Goal: Complete application form: Complete application form

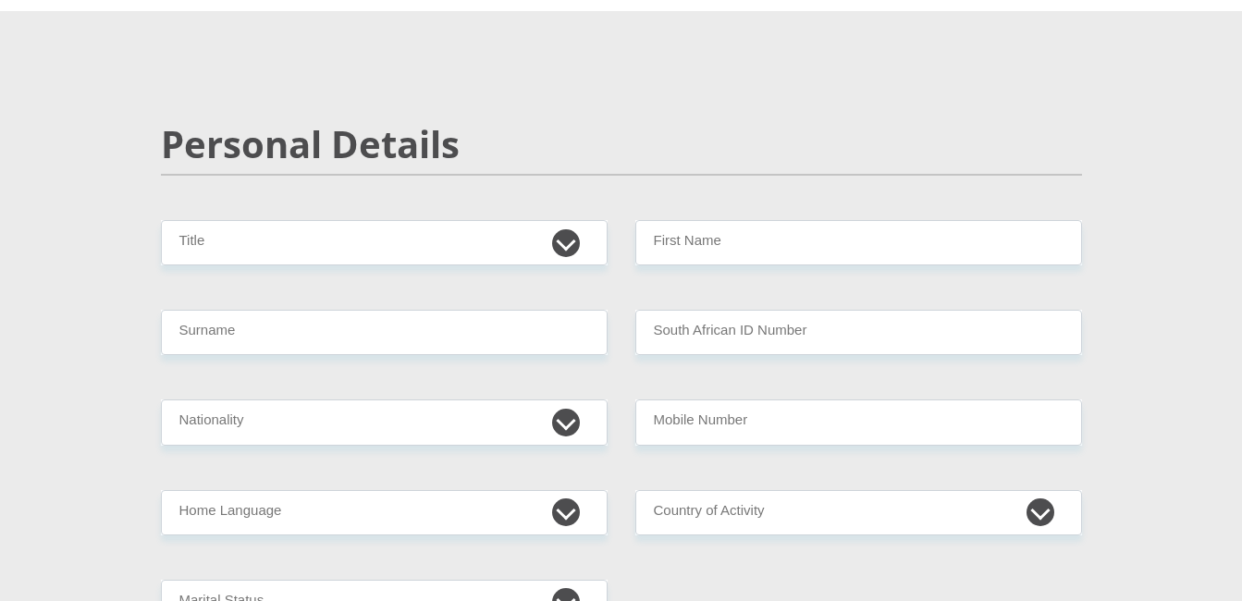
scroll to position [92, 0]
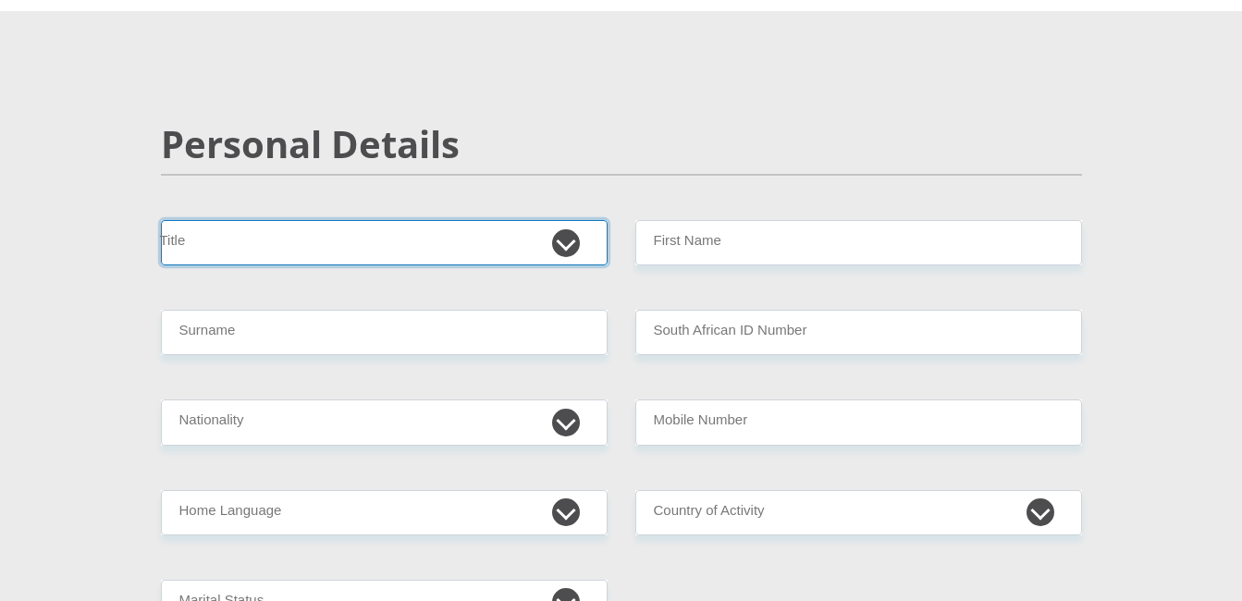
click at [565, 239] on select "Mr Ms Mrs Dr [PERSON_NAME]" at bounding box center [384, 242] width 447 height 45
select select "Mrs"
click at [161, 220] on select "Mr Ms Mrs Dr [PERSON_NAME]" at bounding box center [384, 242] width 447 height 45
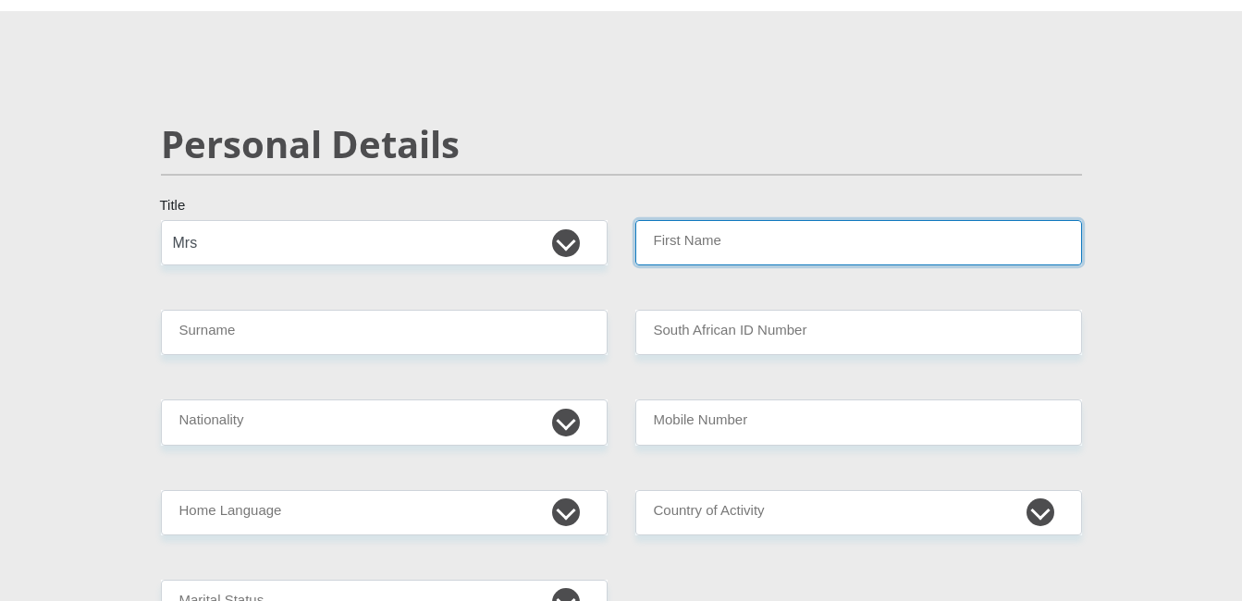
click at [798, 257] on input "First Name" at bounding box center [858, 242] width 447 height 45
type input "[PERSON_NAME]"
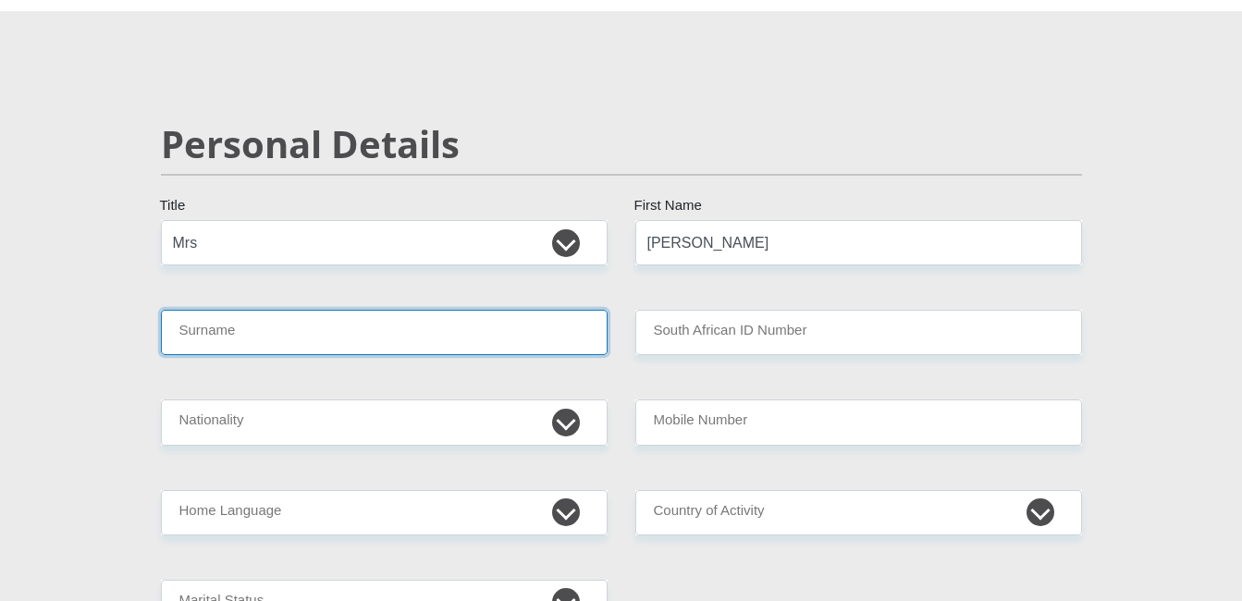
type input "NORTJE"
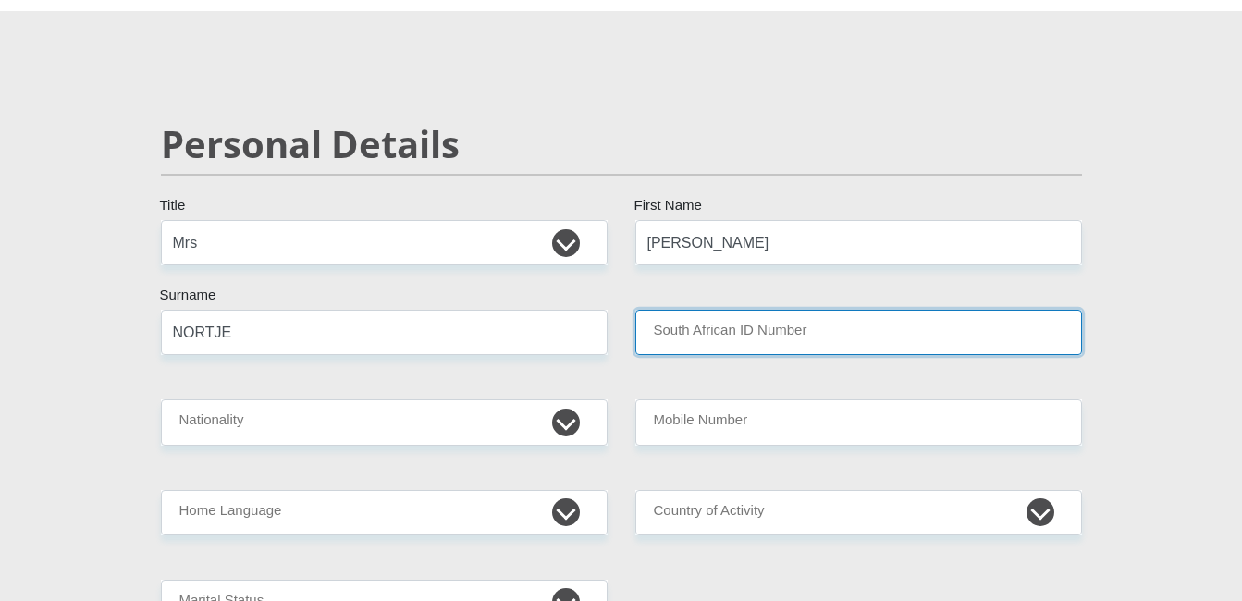
type input "SECRETARY"
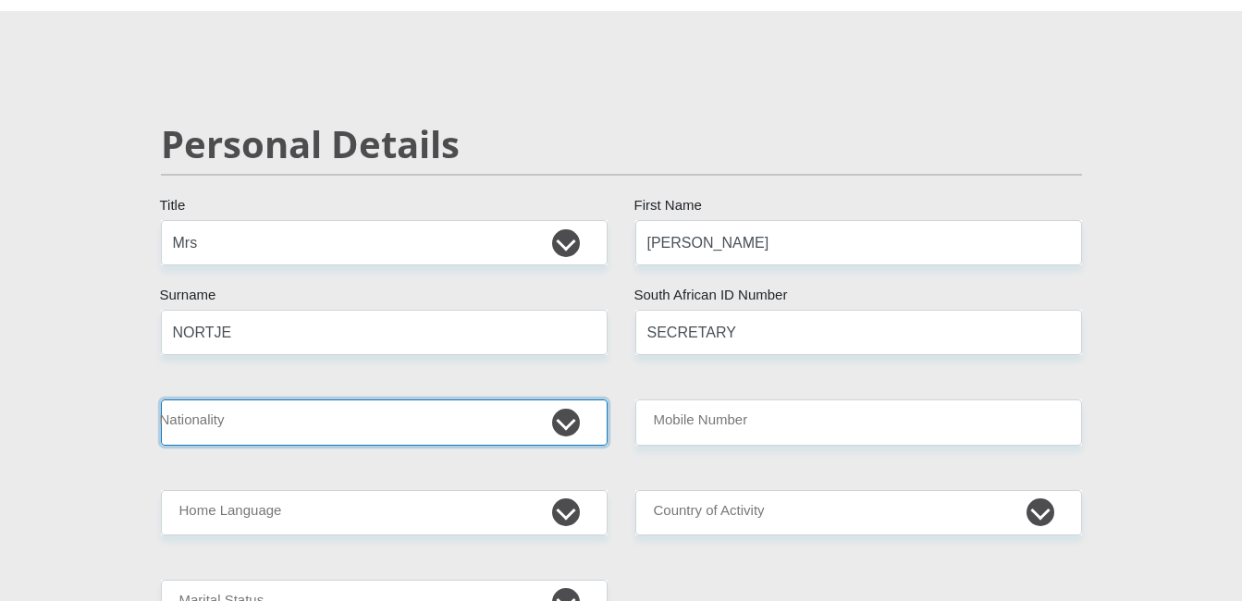
select select "ZAF"
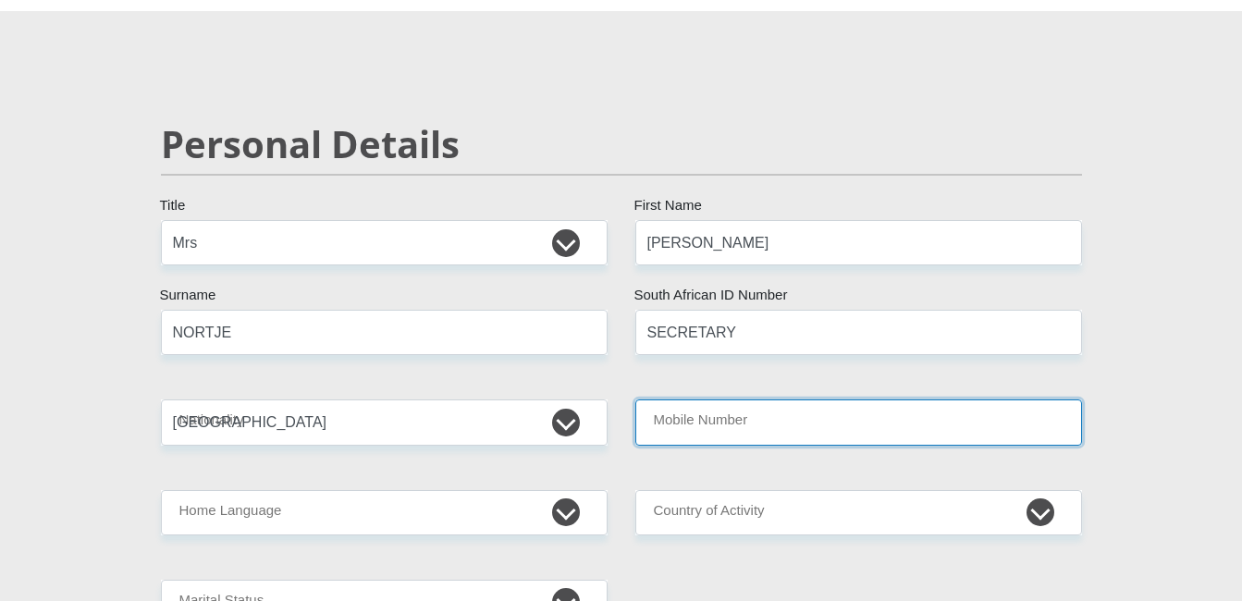
type input "0836538156"
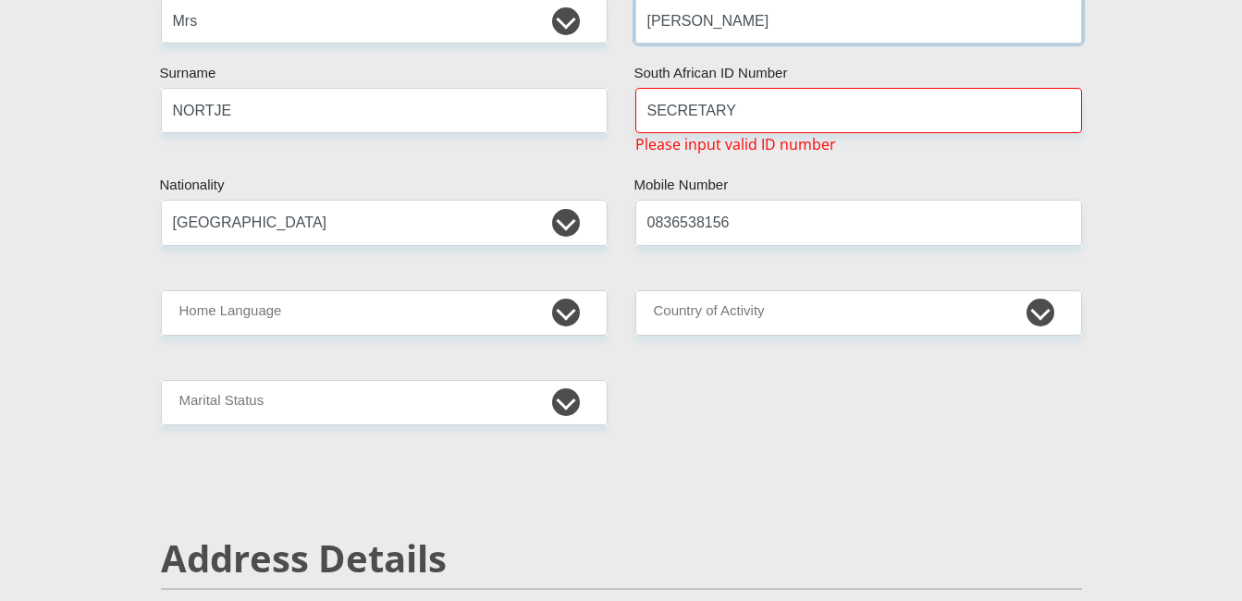
scroll to position [370, 0]
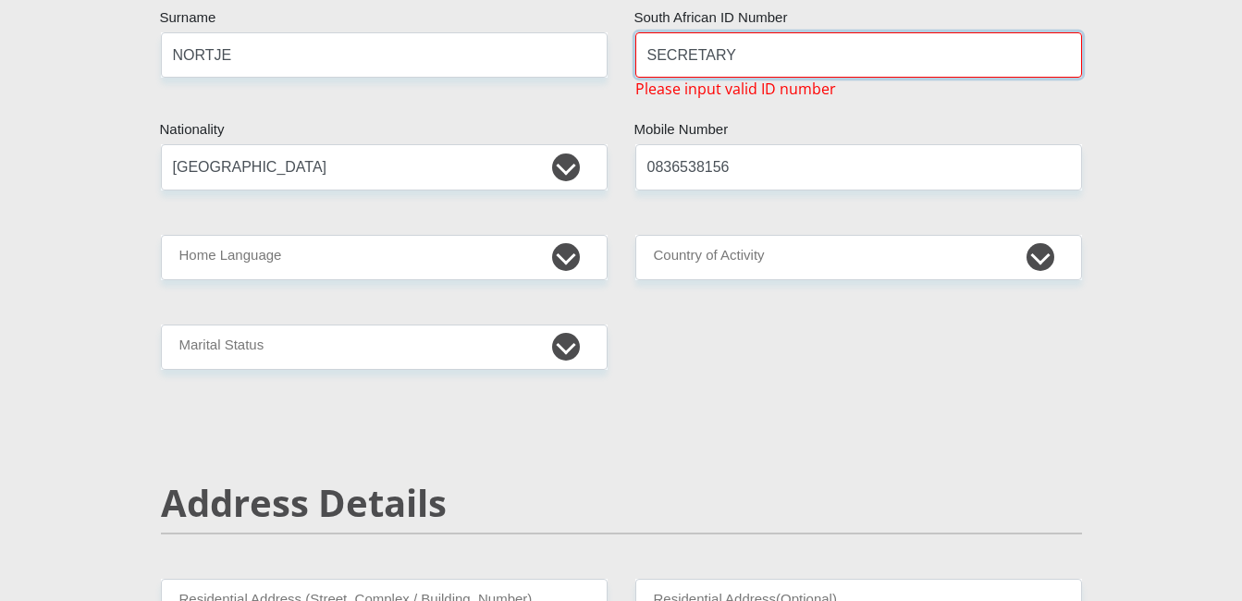
click at [737, 55] on input "SECRETARY" at bounding box center [858, 54] width 447 height 45
type input "S"
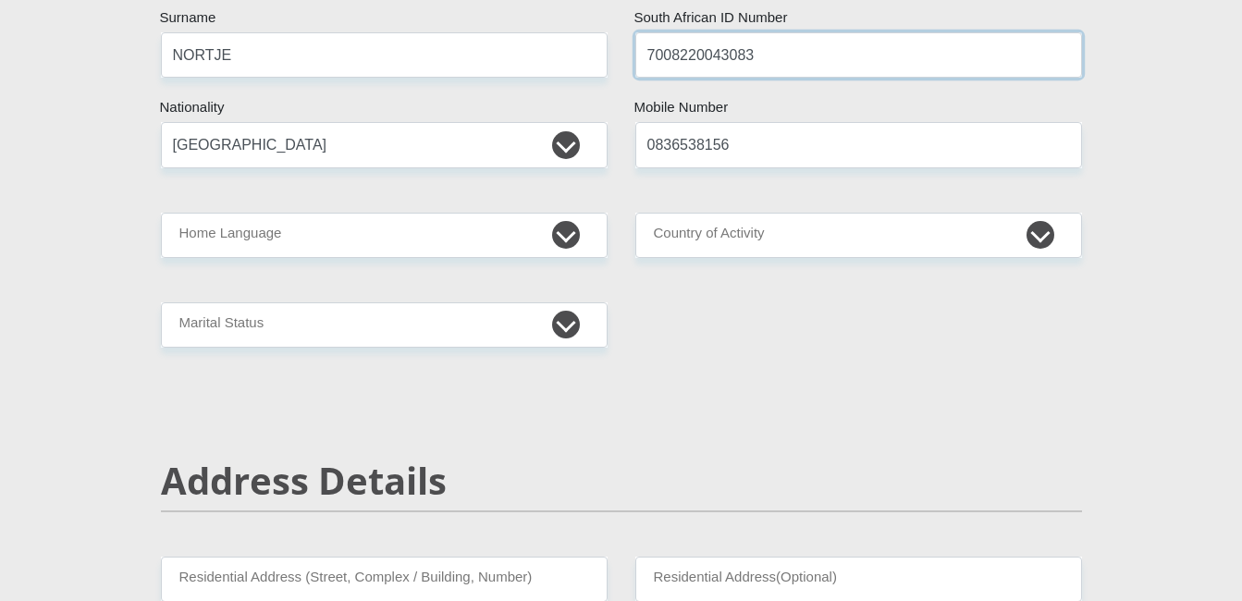
type input "7008220043083"
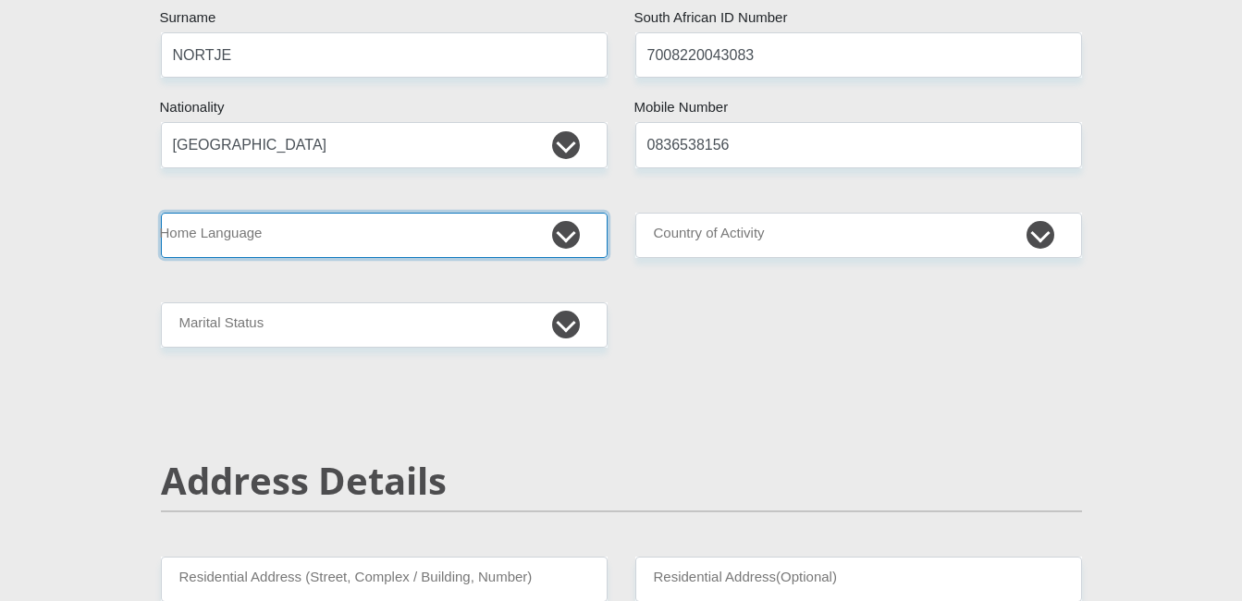
click at [568, 226] on select "Afrikaans English Sepedi South Ndebele Southern Sotho Swati Tsonga Tswana Venda…" at bounding box center [384, 235] width 447 height 45
select select "afr"
click at [161, 213] on select "Afrikaans English Sepedi South Ndebele Southern Sotho Swati Tsonga Tswana Venda…" at bounding box center [384, 235] width 447 height 45
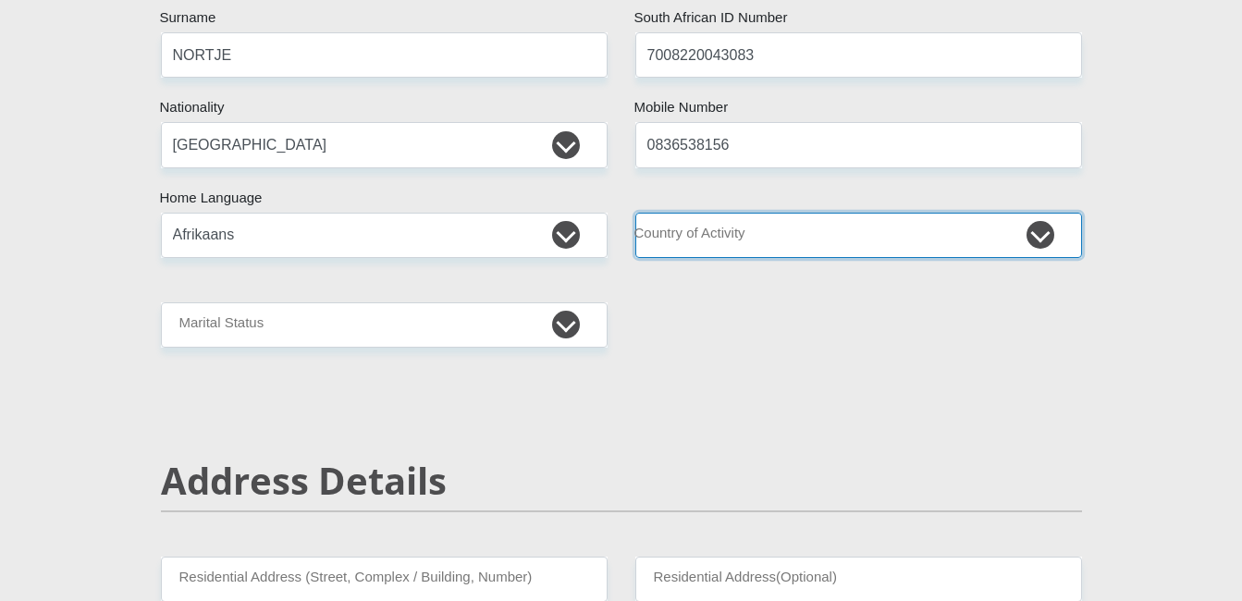
click at [1045, 239] on select "[GEOGRAPHIC_DATA] [GEOGRAPHIC_DATA] [GEOGRAPHIC_DATA] [GEOGRAPHIC_DATA] [GEOGRA…" at bounding box center [858, 235] width 447 height 45
select select "ZAF"
click at [635, 213] on select "[GEOGRAPHIC_DATA] [GEOGRAPHIC_DATA] [GEOGRAPHIC_DATA] [GEOGRAPHIC_DATA] [GEOGRA…" at bounding box center [858, 235] width 447 height 45
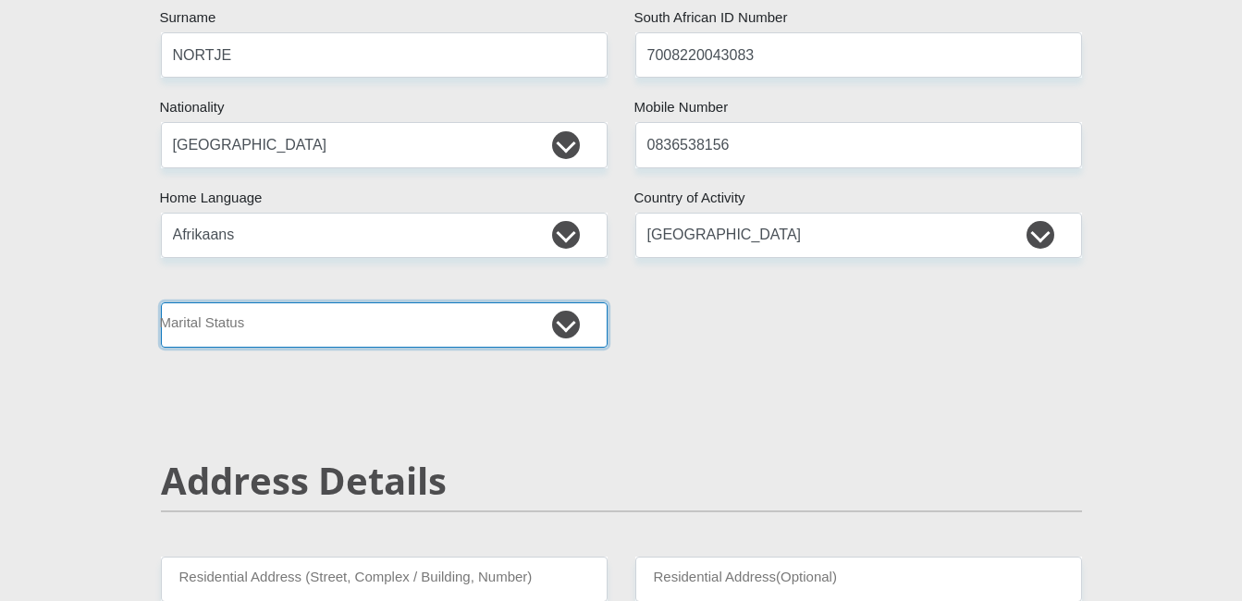
click at [570, 325] on select "Married ANC Single Divorced Widowed Married COP or Customary Law" at bounding box center [384, 324] width 447 height 45
select select "1"
click at [161, 302] on select "Married ANC Single Divorced Widowed Married COP or Customary Law" at bounding box center [384, 324] width 447 height 45
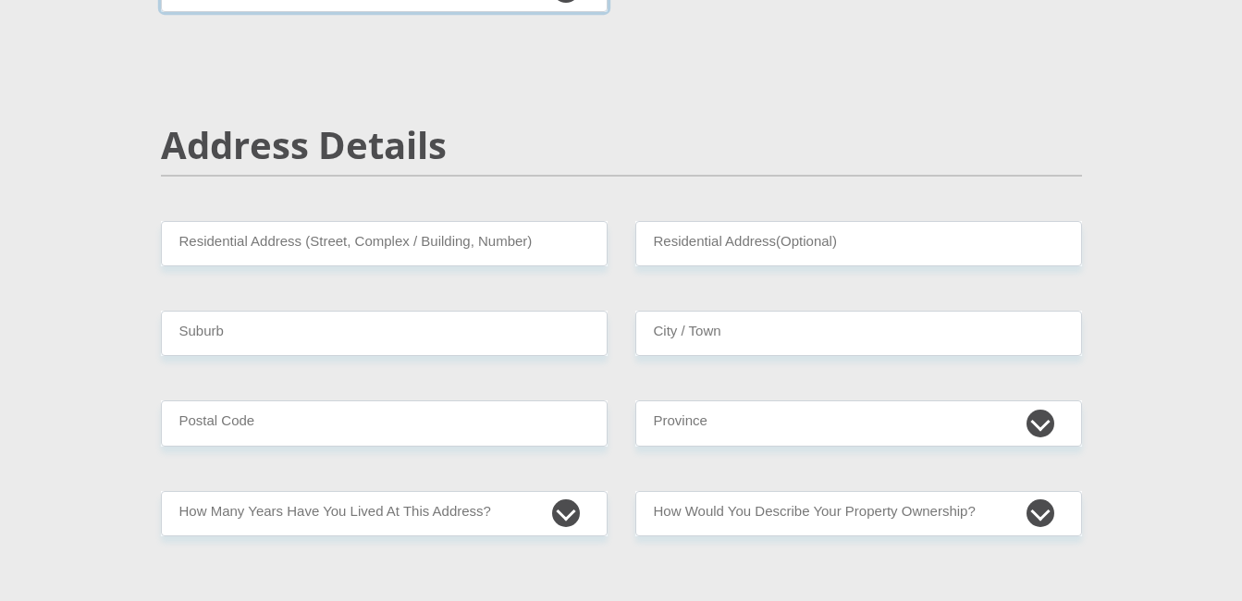
scroll to position [740, 0]
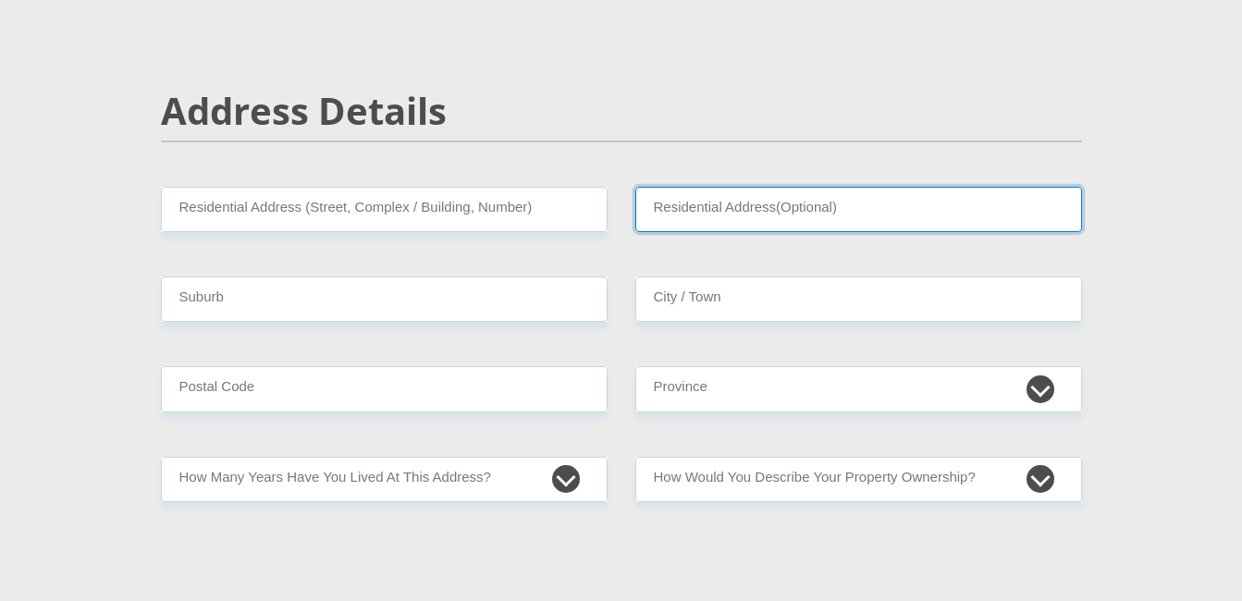
click at [706, 212] on input "Residential Address(Optional)" at bounding box center [858, 209] width 447 height 45
type input "[STREET_ADDRESS]"
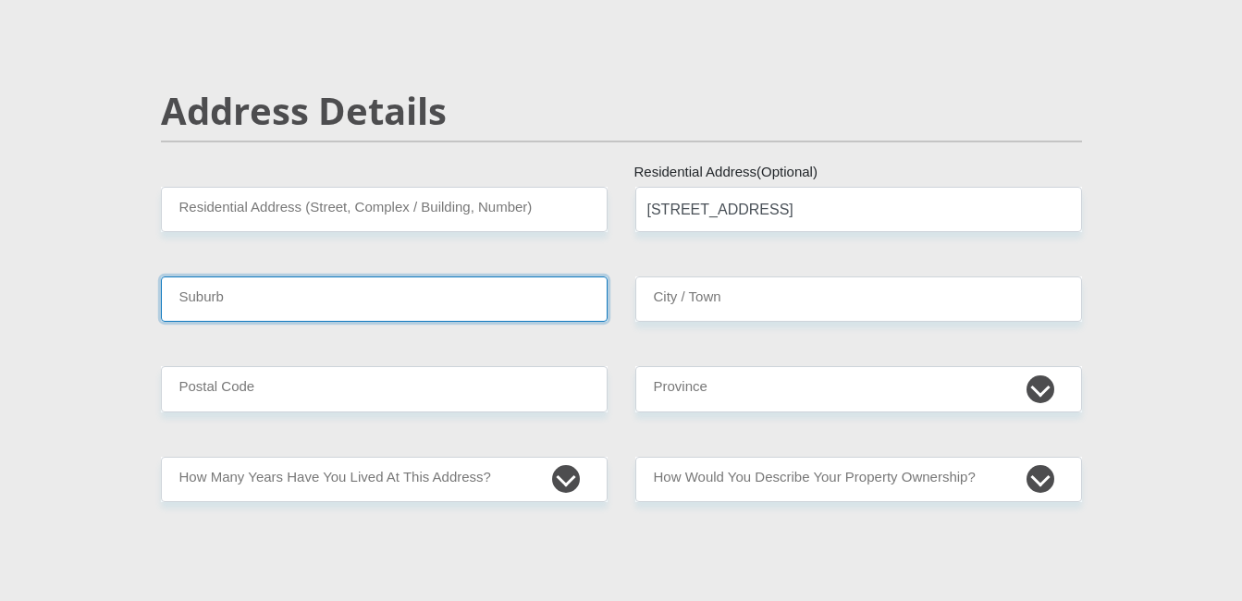
click at [373, 296] on input "Suburb" at bounding box center [384, 298] width 447 height 45
type input "WILROPARK"
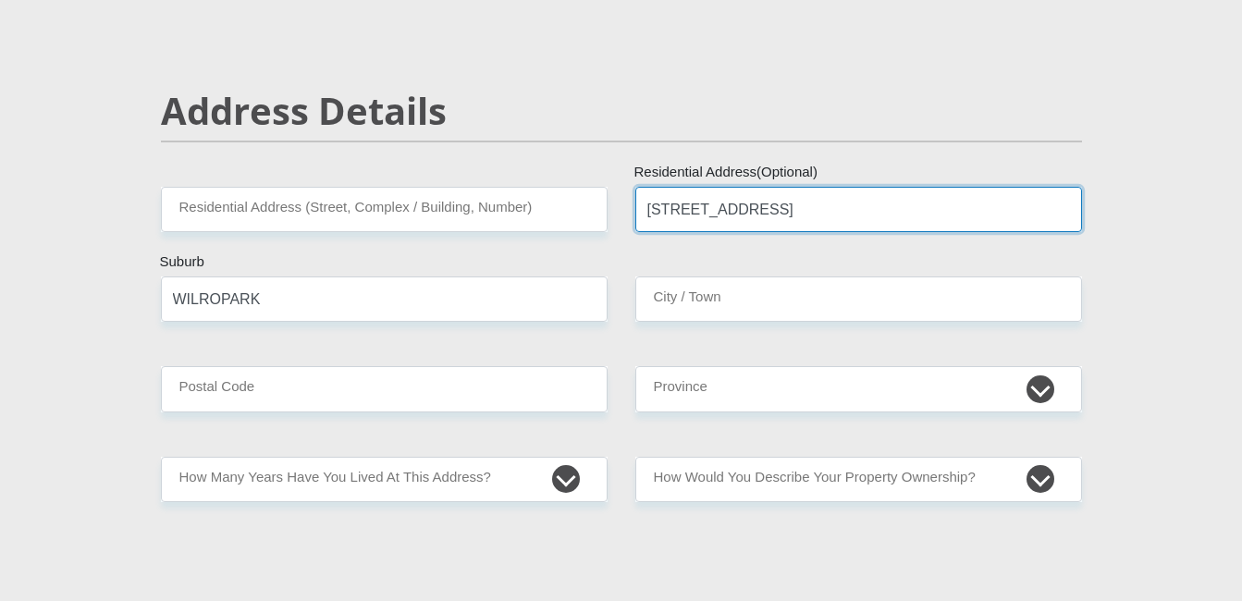
drag, startPoint x: 779, startPoint y: 210, endPoint x: 872, endPoint y: 243, distance: 98.3
click at [888, 215] on input "[STREET_ADDRESS]" at bounding box center [858, 209] width 447 height 45
type input "[STREET_ADDRESS]"
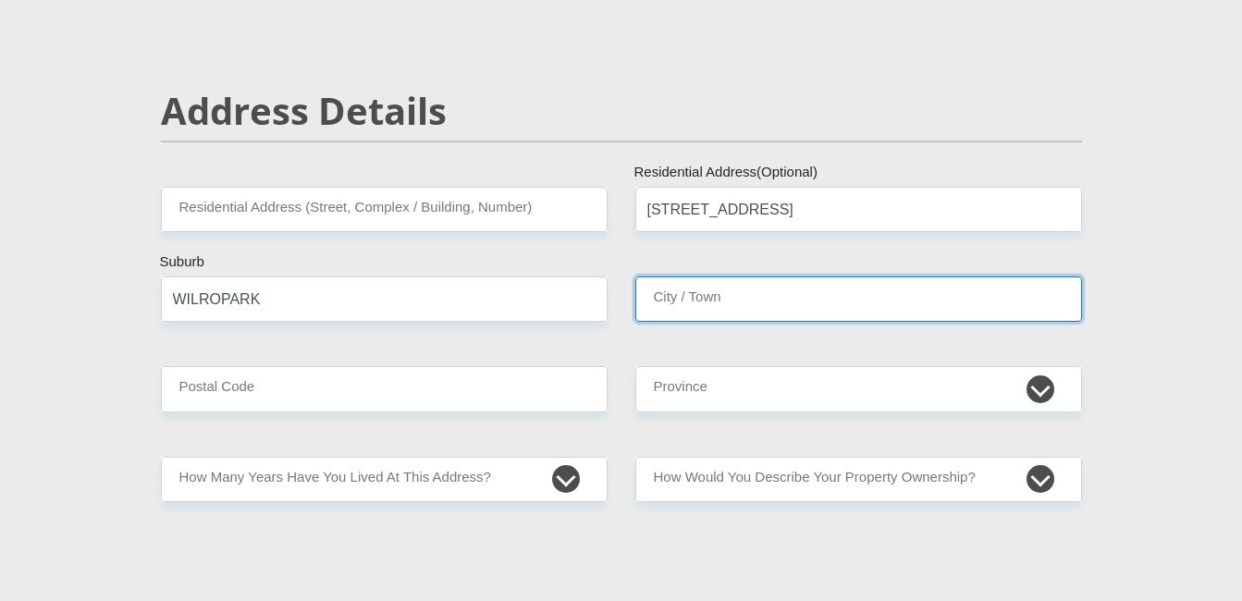
click at [740, 292] on input "City / Town" at bounding box center [858, 298] width 447 height 45
click at [790, 301] on input "[PERSON_NAME]" at bounding box center [858, 298] width 447 height 45
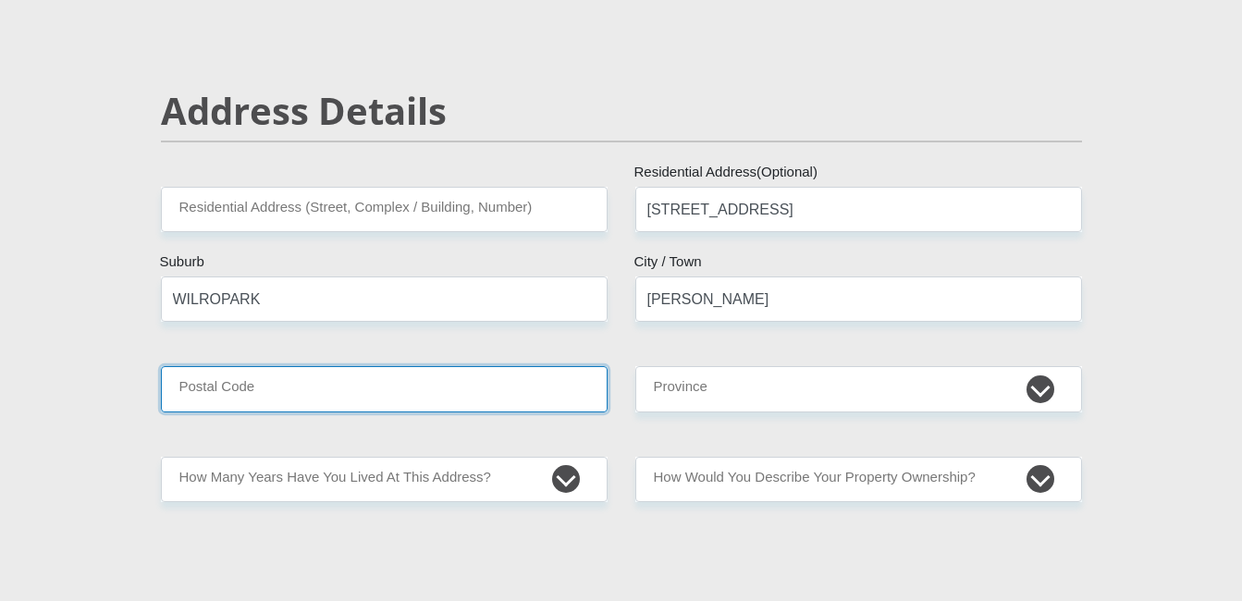
click at [458, 394] on input "Postal Code" at bounding box center [384, 388] width 447 height 45
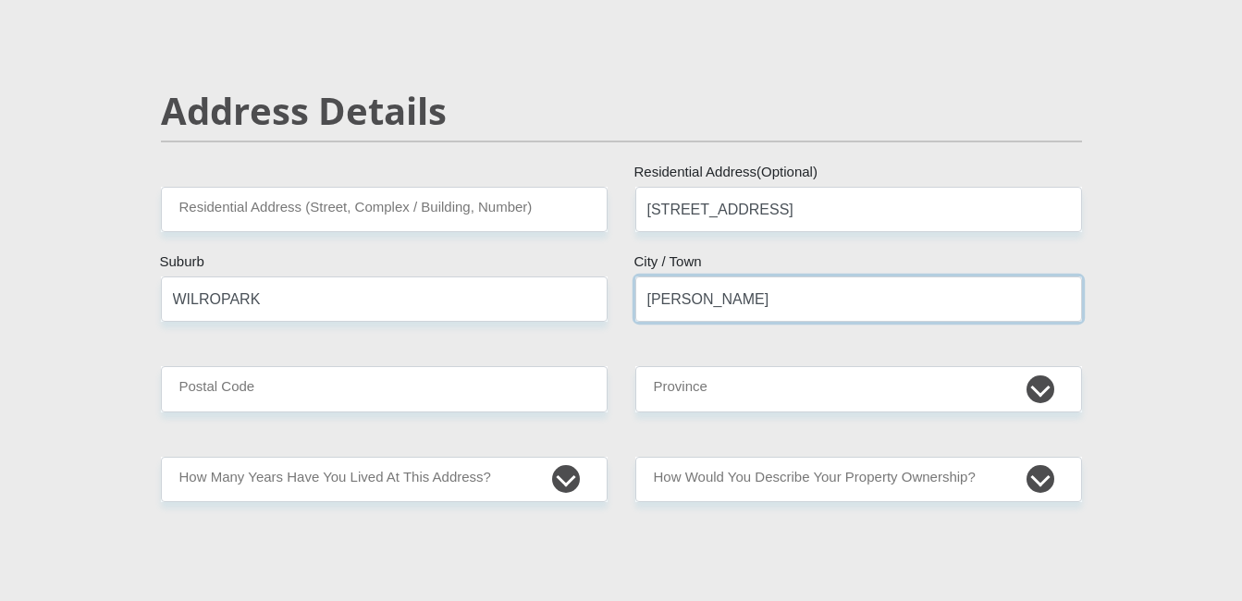
click at [712, 313] on input "[PERSON_NAME]" at bounding box center [858, 298] width 447 height 45
type input "ROODEPOORT"
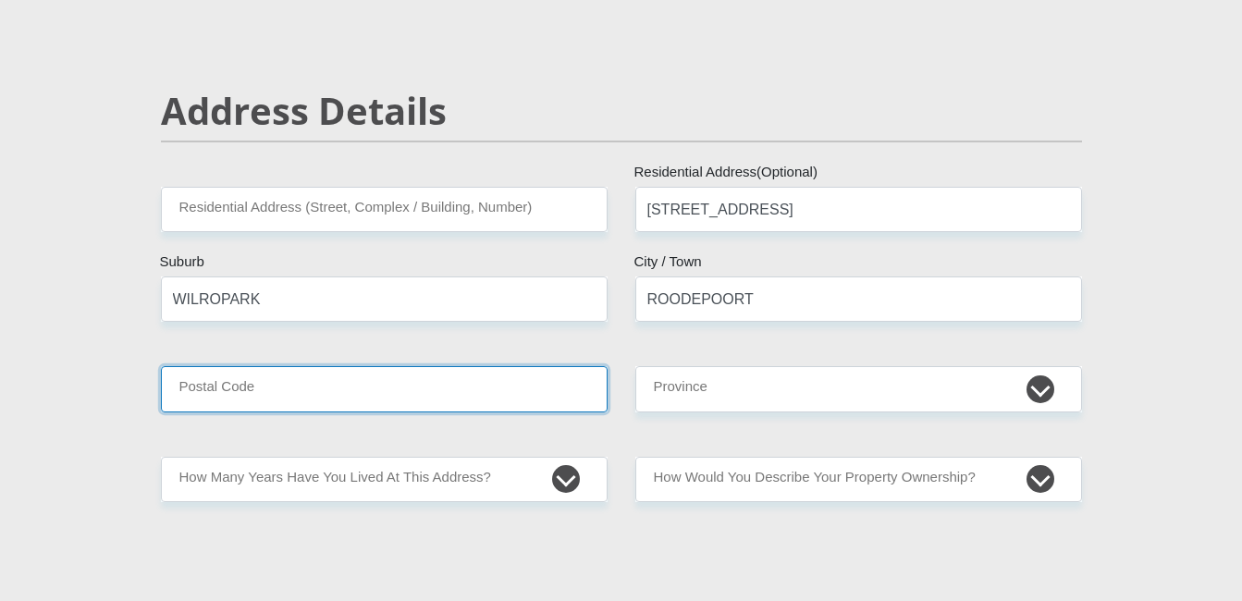
click at [329, 391] on input "Postal Code" at bounding box center [384, 388] width 447 height 45
type input "1724"
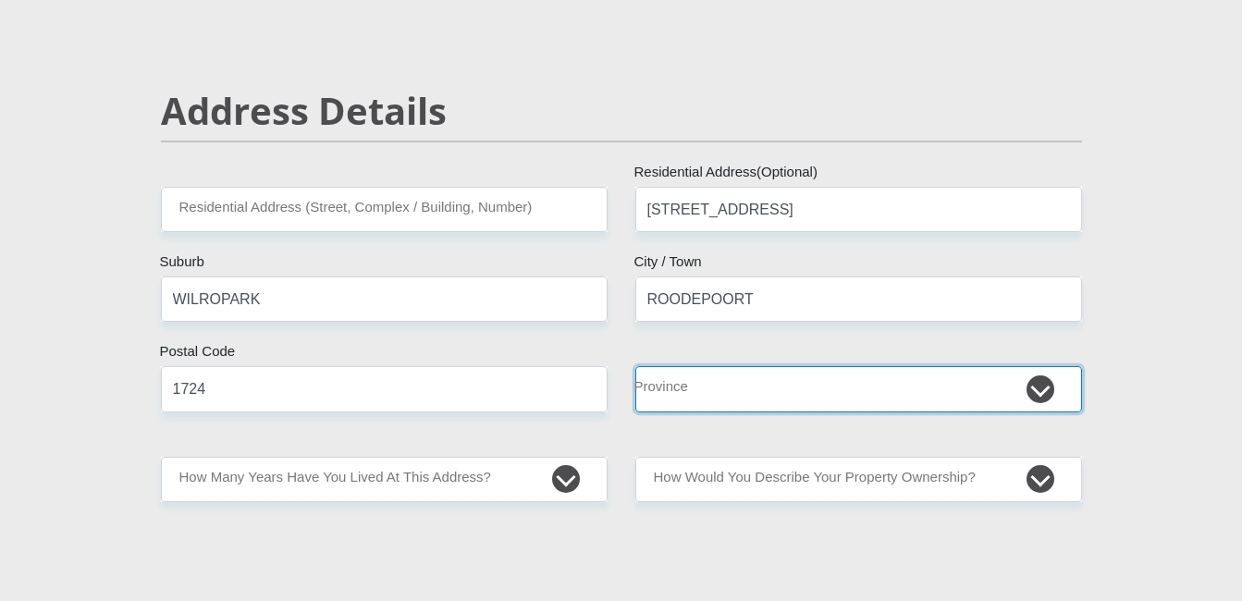
drag, startPoint x: 693, startPoint y: 399, endPoint x: 783, endPoint y: 387, distance: 91.4
click at [693, 399] on select "Eastern Cape Free State [GEOGRAPHIC_DATA] [GEOGRAPHIC_DATA][DATE] [GEOGRAPHIC_D…" at bounding box center [858, 388] width 447 height 45
select select "Gauteng"
click at [635, 366] on select "Eastern Cape Free State [GEOGRAPHIC_DATA] [GEOGRAPHIC_DATA][DATE] [GEOGRAPHIC_D…" at bounding box center [858, 388] width 447 height 45
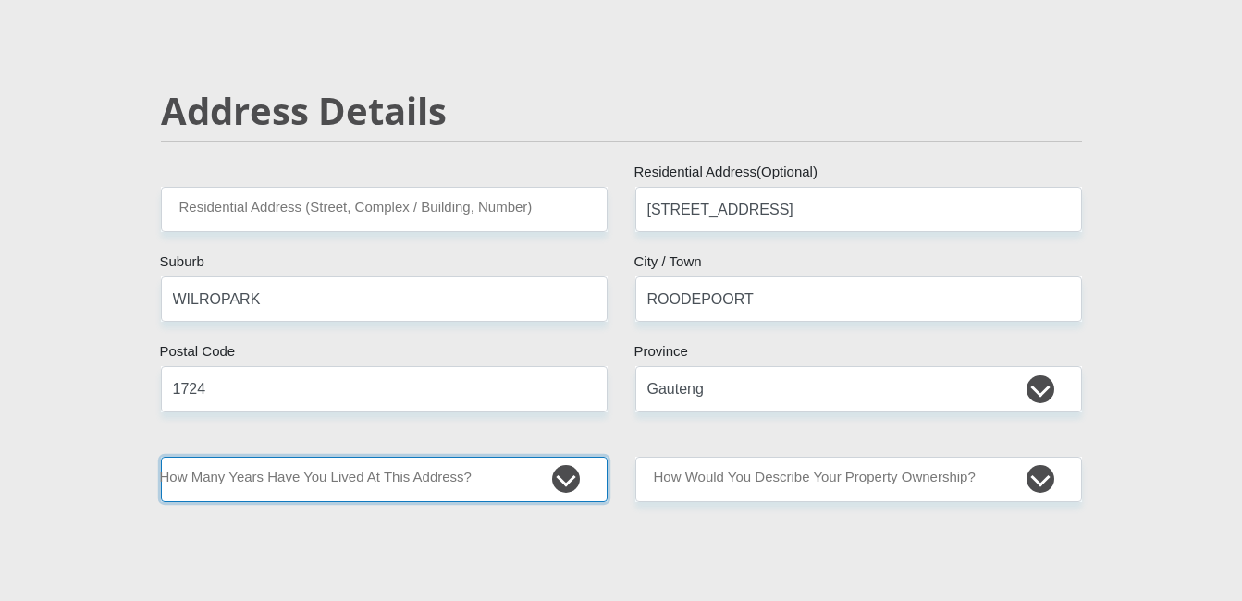
click at [561, 482] on select "less than 1 year 1-3 years 3-5 years 5+ years" at bounding box center [384, 479] width 447 height 45
select select "5"
click at [161, 457] on select "less than 1 year 1-3 years 3-5 years 5+ years" at bounding box center [384, 479] width 447 height 45
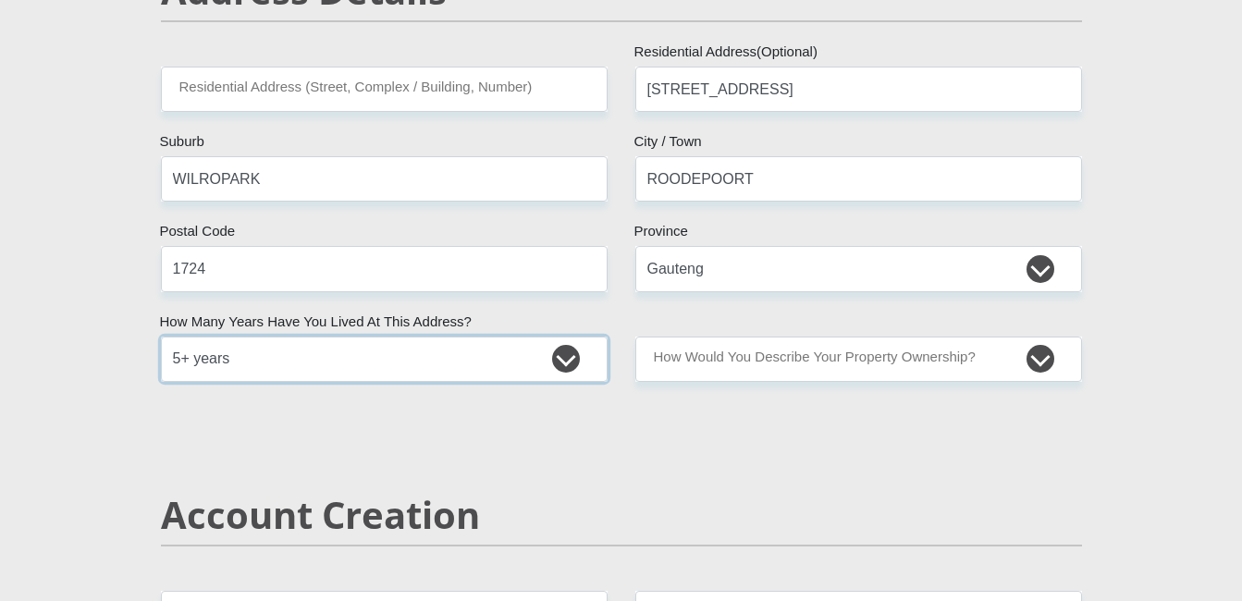
scroll to position [925, 0]
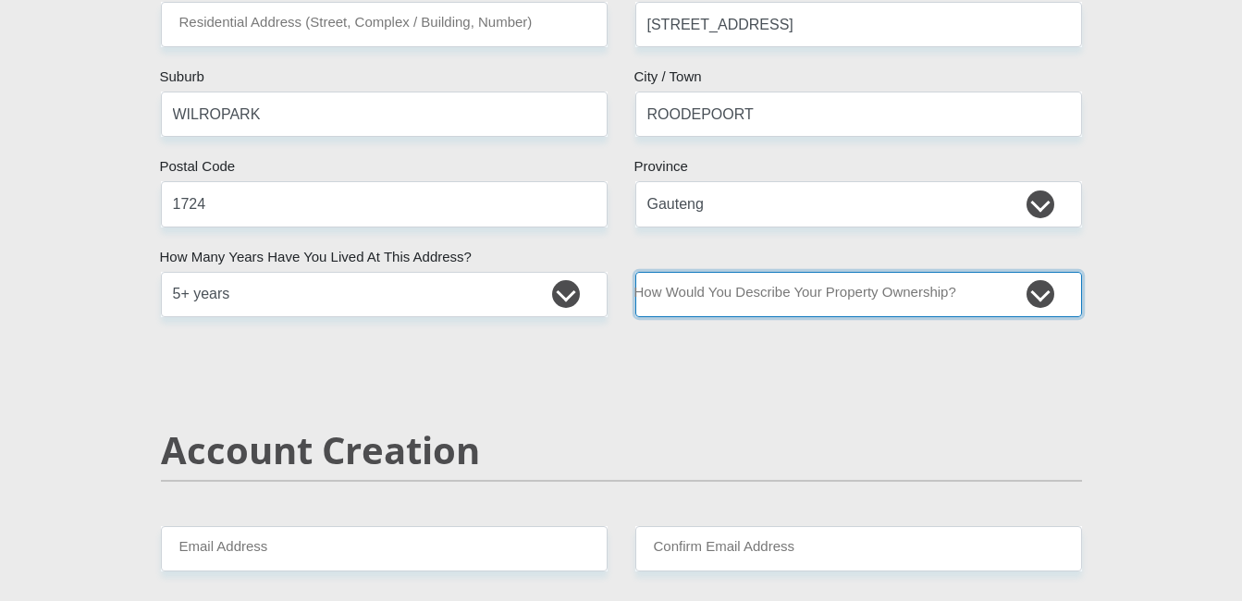
click at [1037, 298] on select "Owned Rented Family Owned Company Dwelling" at bounding box center [858, 294] width 447 height 45
select select "Owned"
click at [635, 272] on select "Owned Rented Family Owned Company Dwelling" at bounding box center [858, 294] width 447 height 45
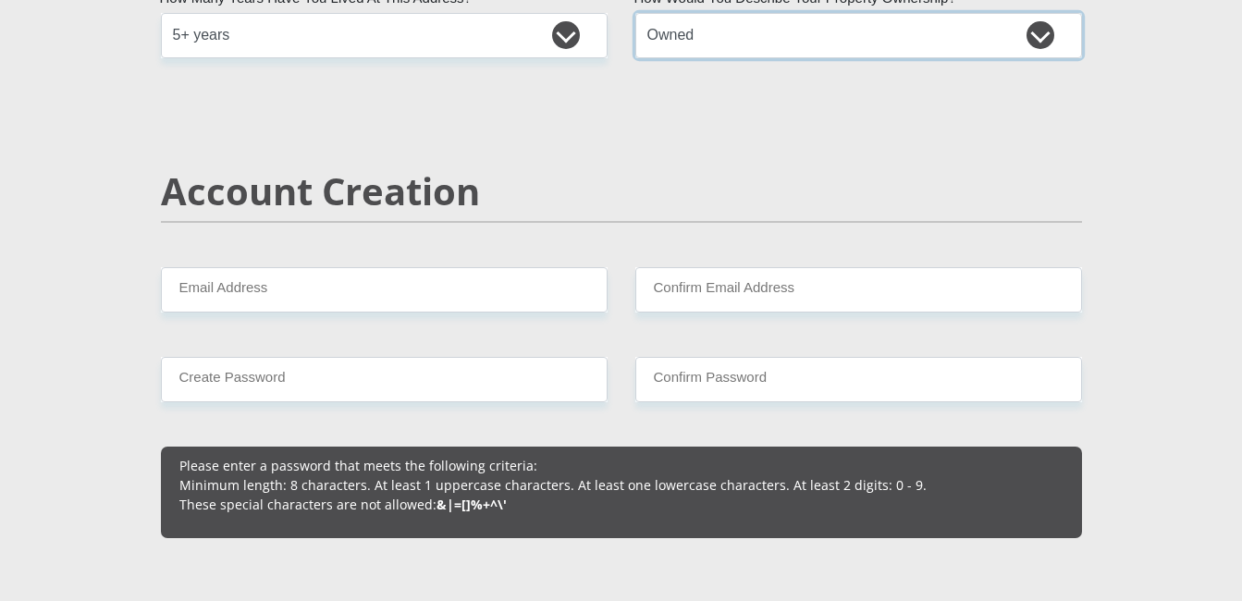
scroll to position [1202, 0]
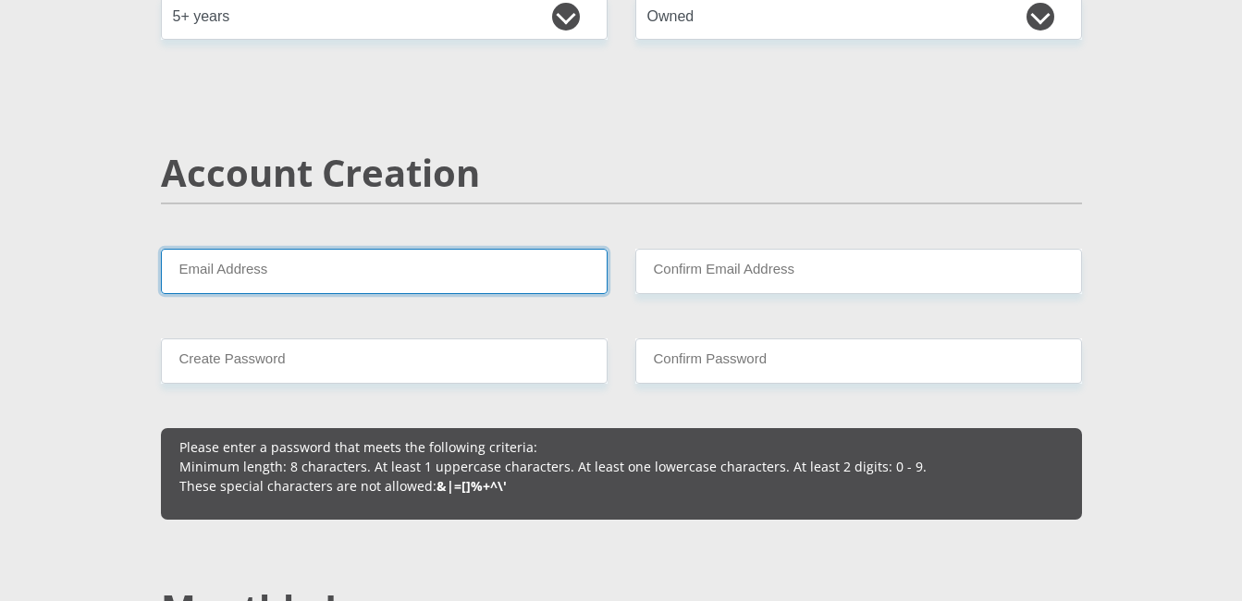
click at [441, 274] on input "Email Address" at bounding box center [384, 271] width 447 height 45
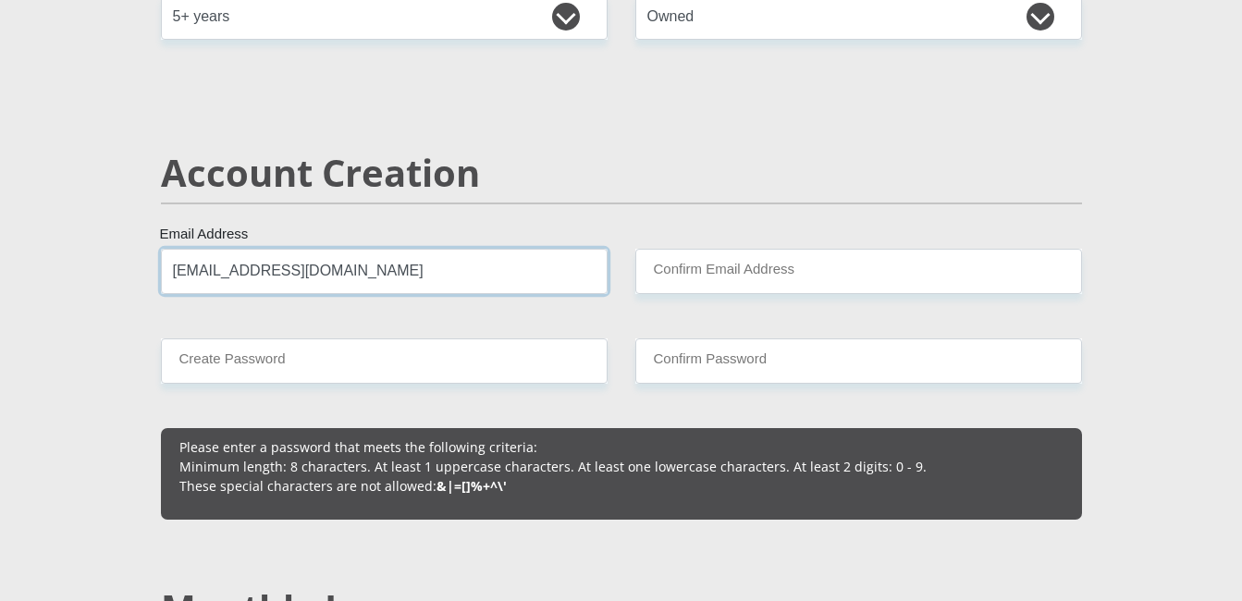
type input "[EMAIL_ADDRESS][DOMAIN_NAME]"
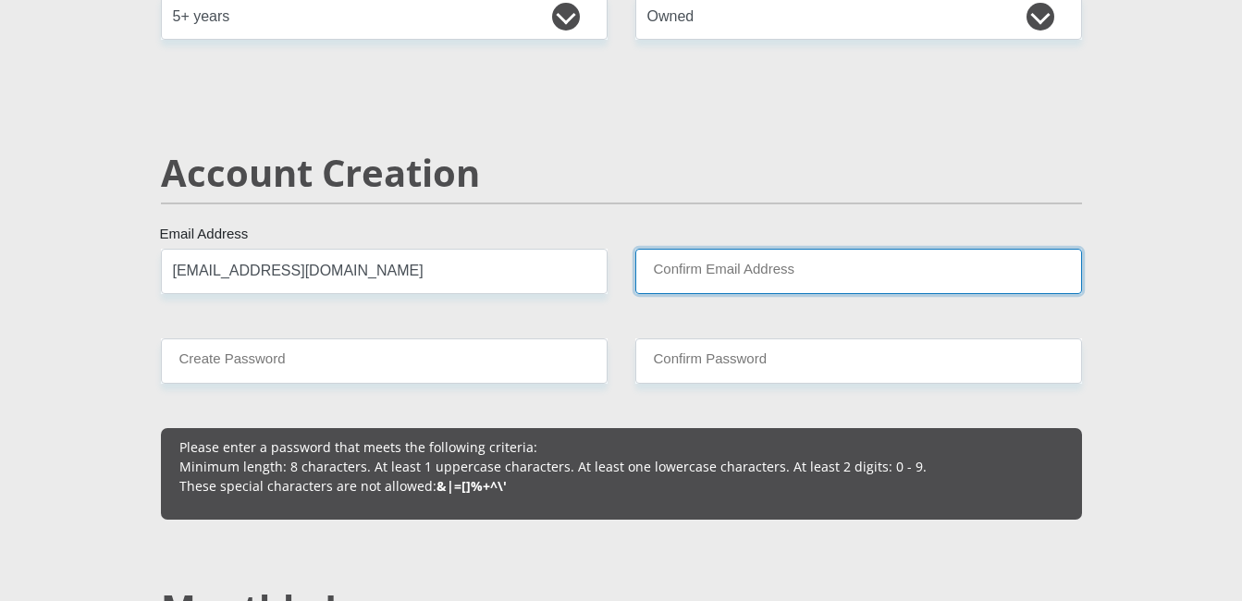
drag, startPoint x: 744, startPoint y: 276, endPoint x: 766, endPoint y: 276, distance: 21.3
click at [744, 276] on input "Confirm Email Address" at bounding box center [858, 271] width 447 height 45
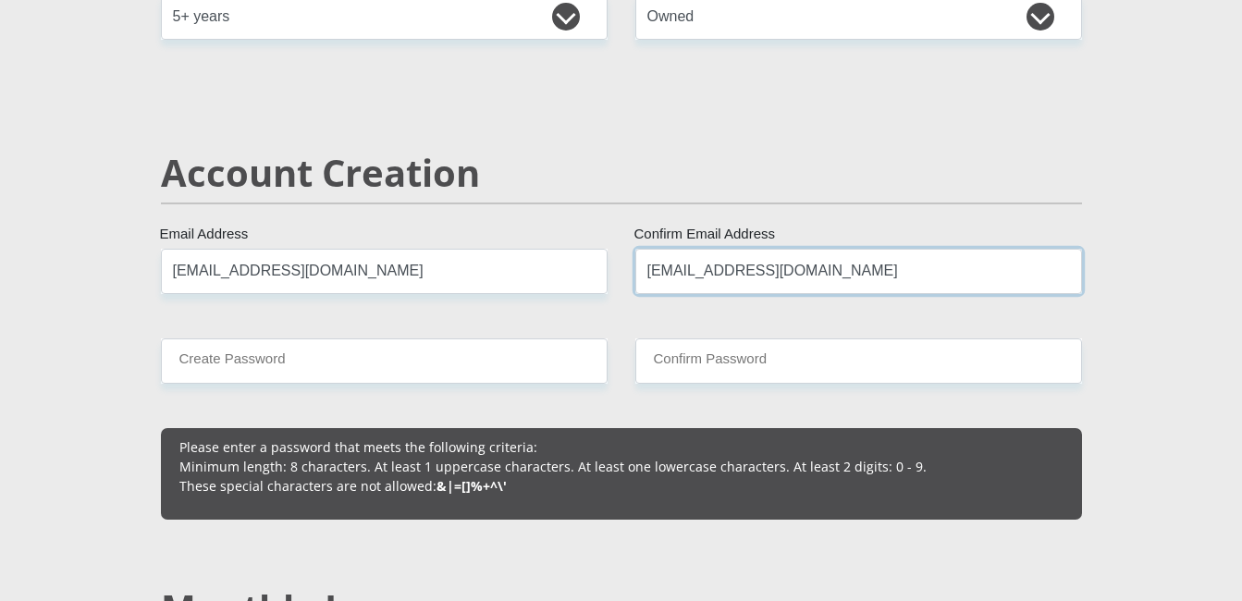
type input "[EMAIL_ADDRESS][DOMAIN_NAME]"
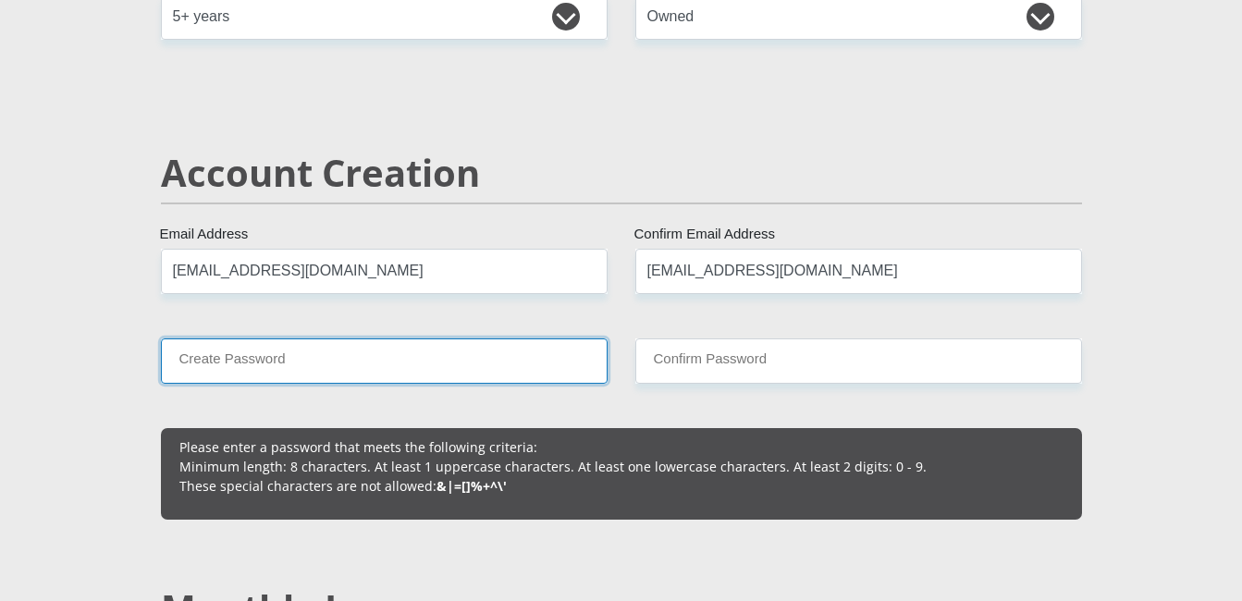
click at [307, 353] on input "Create Password" at bounding box center [384, 360] width 447 height 45
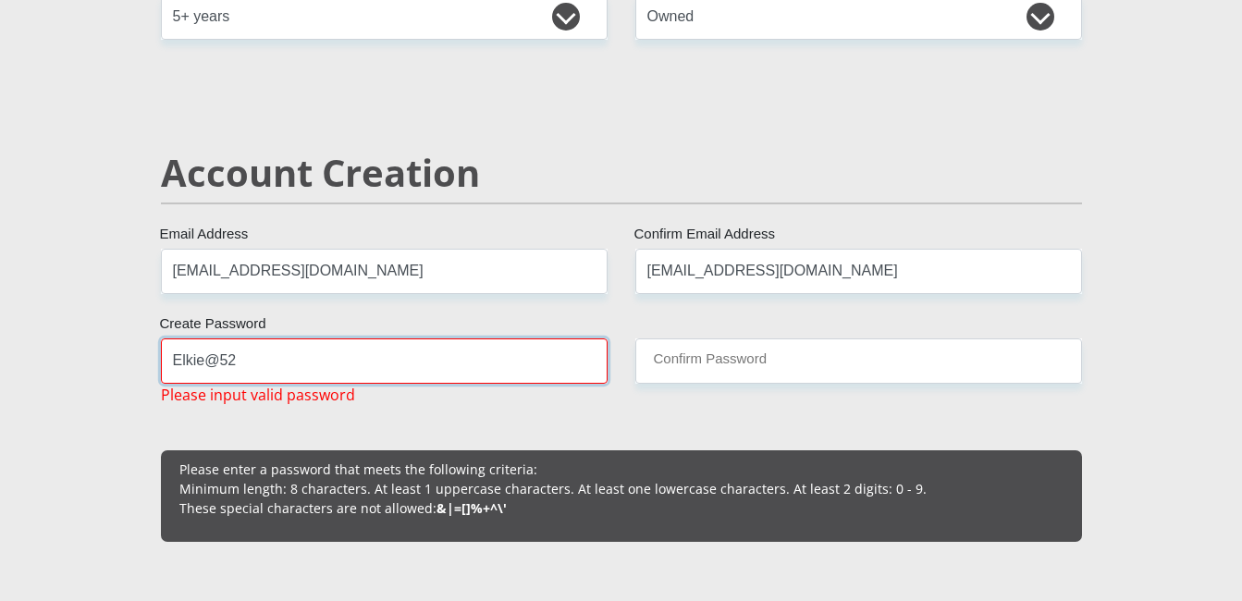
type input "Elkie@52"
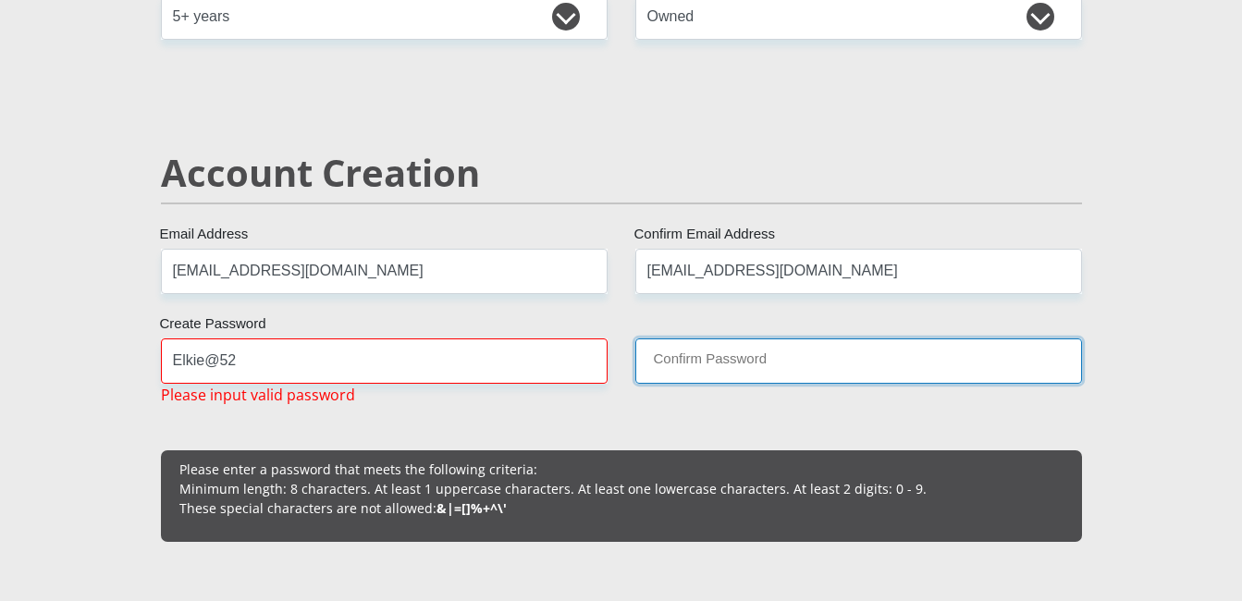
drag, startPoint x: 736, startPoint y: 367, endPoint x: 753, endPoint y: 376, distance: 19.0
click at [737, 369] on input "Confirm Password" at bounding box center [858, 360] width 447 height 45
click at [750, 374] on input "Confirm Password" at bounding box center [858, 360] width 447 height 45
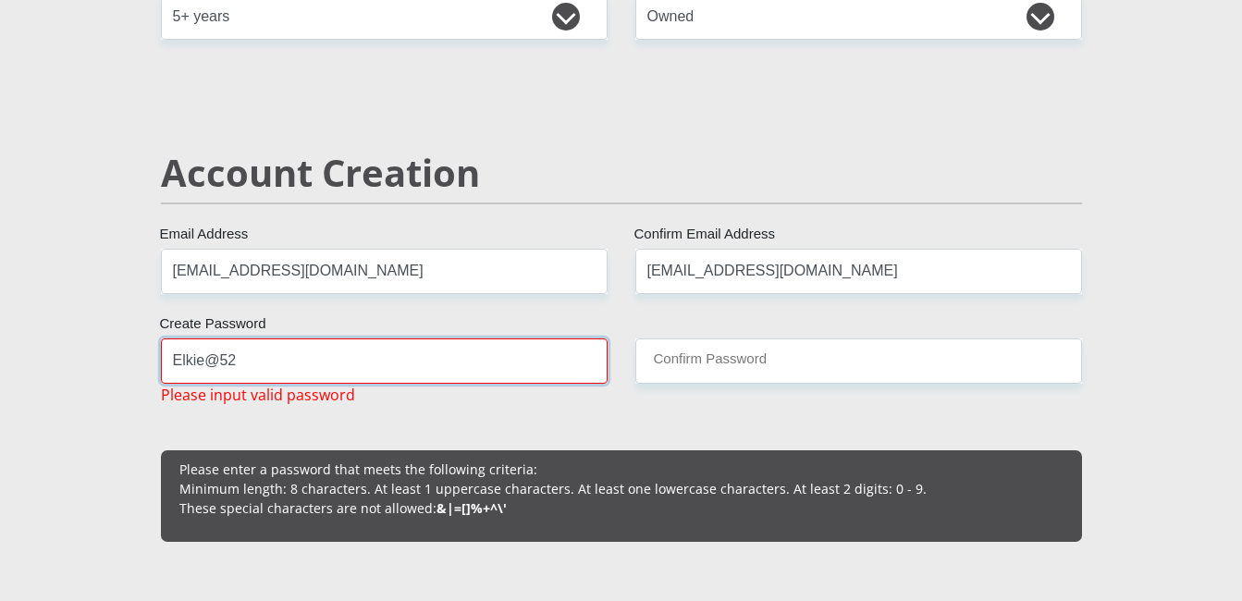
click at [271, 360] on input "Elkie@52" at bounding box center [384, 360] width 447 height 45
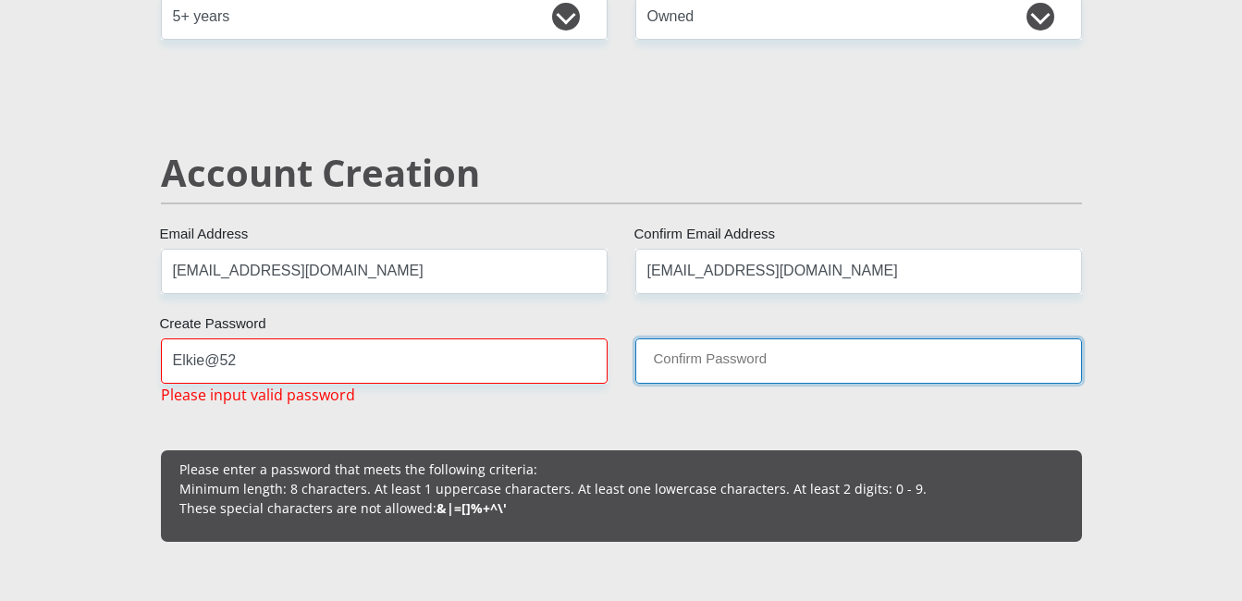
drag, startPoint x: 735, startPoint y: 350, endPoint x: 739, endPoint y: 369, distance: 19.8
click at [736, 359] on input "Confirm Password" at bounding box center [858, 360] width 447 height 45
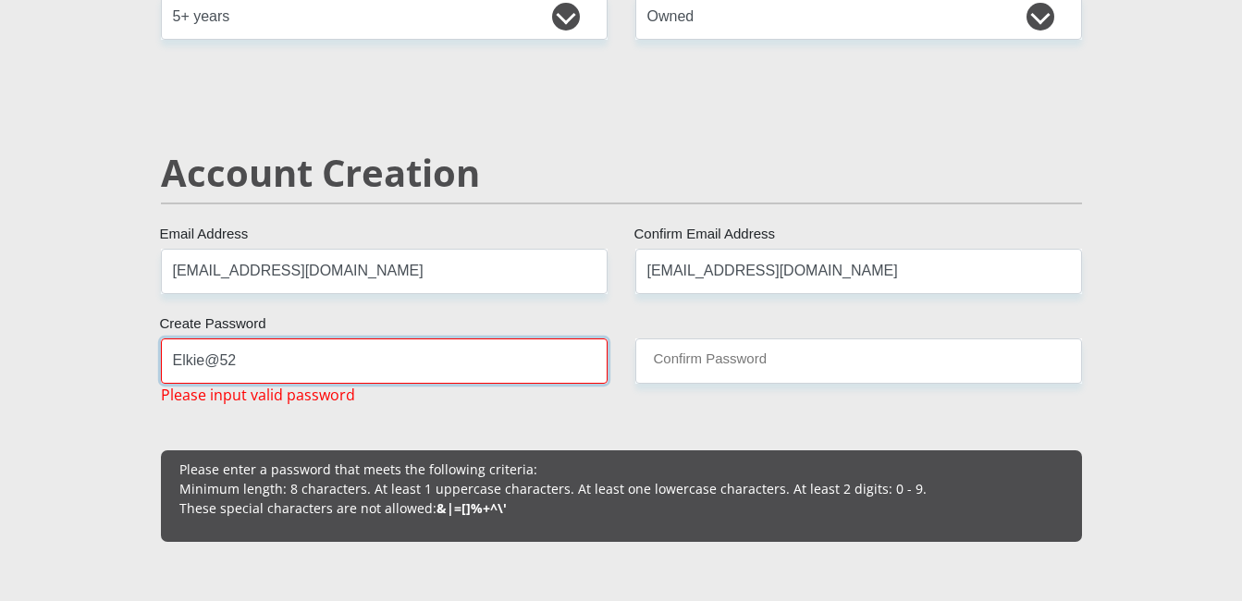
drag, startPoint x: 264, startPoint y: 364, endPoint x: 148, endPoint y: 357, distance: 116.7
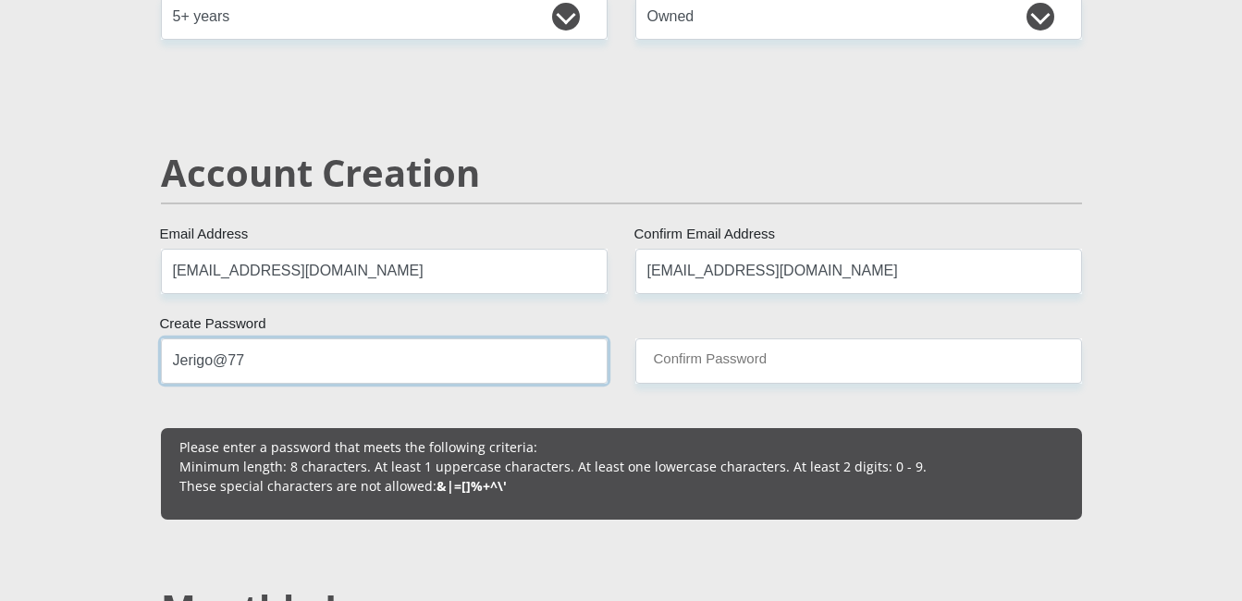
type input "Jerigo@77"
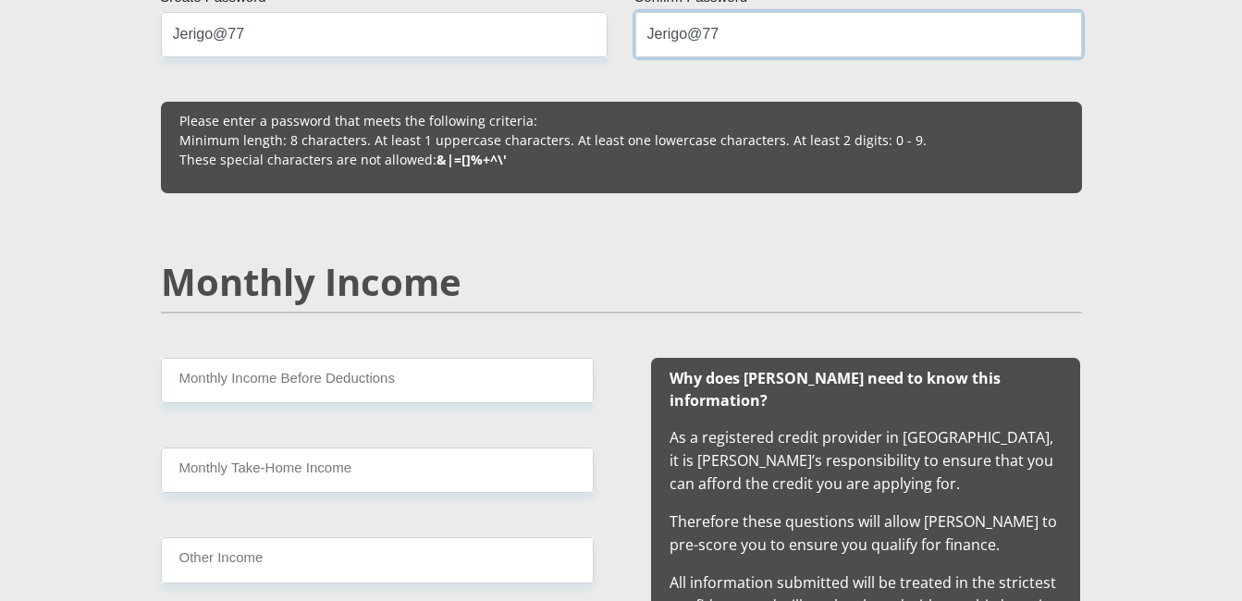
scroll to position [1572, 0]
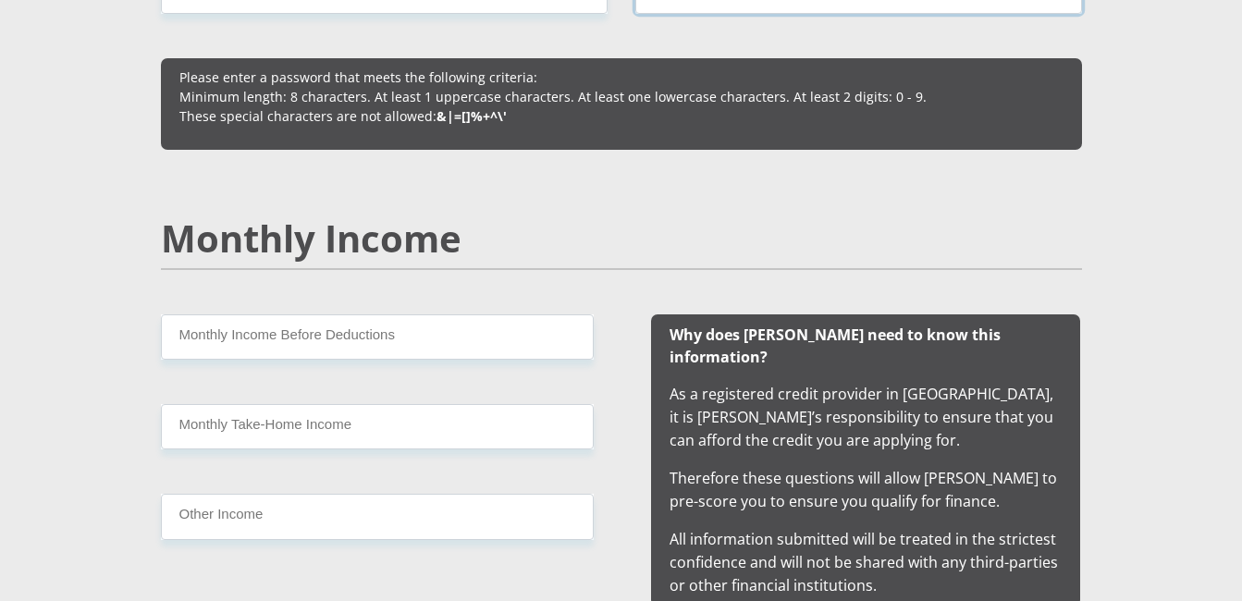
type input "Jerigo@77"
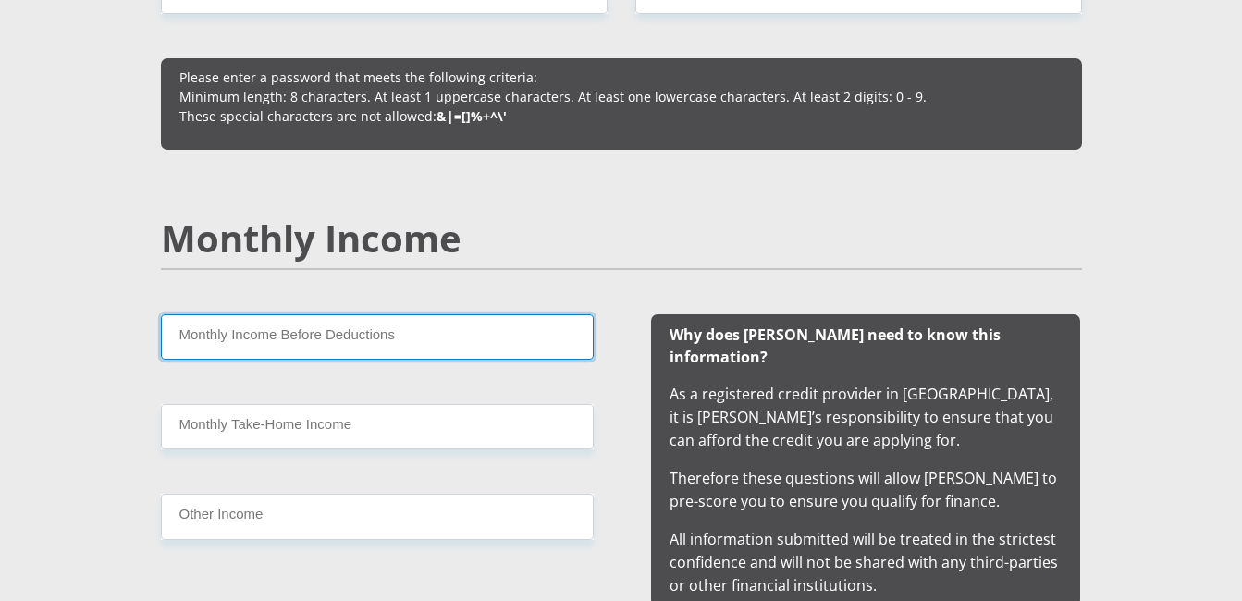
click at [430, 332] on input "Monthly Income Before Deductions" at bounding box center [377, 336] width 433 height 45
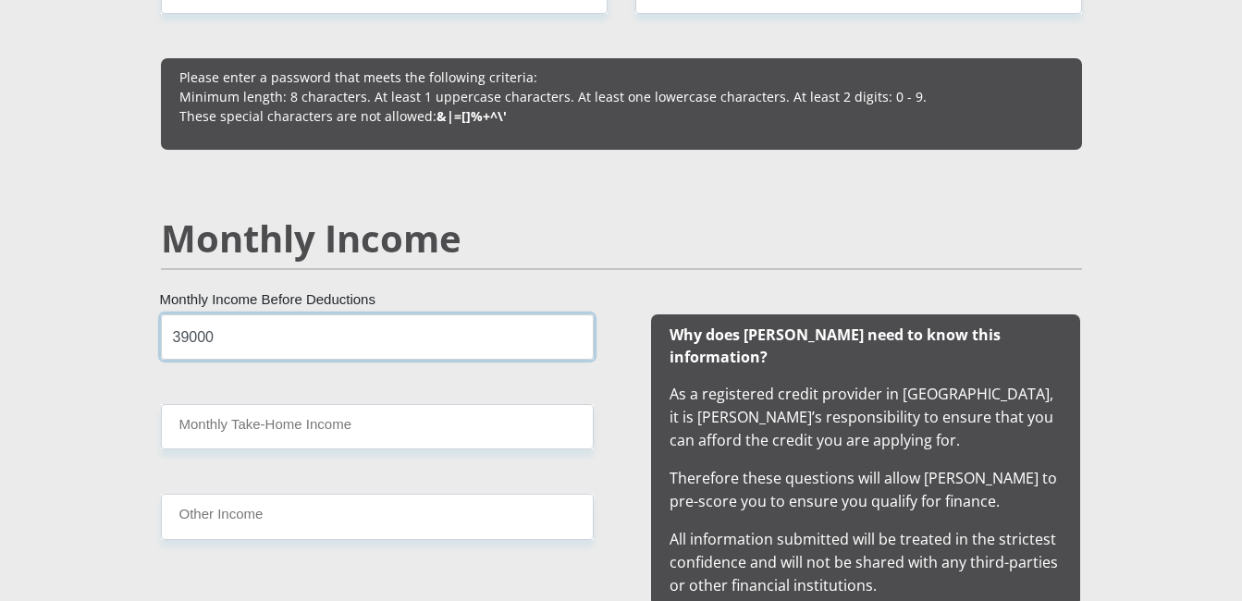
type input "39000"
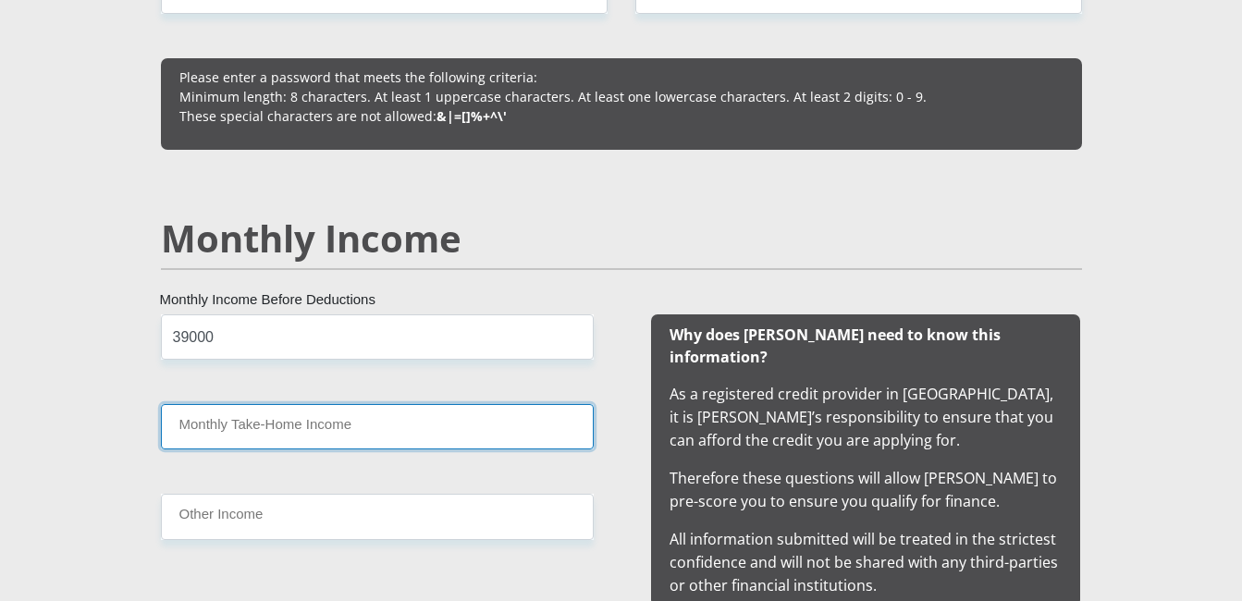
click at [272, 436] on input "Monthly Take-Home Income" at bounding box center [377, 426] width 433 height 45
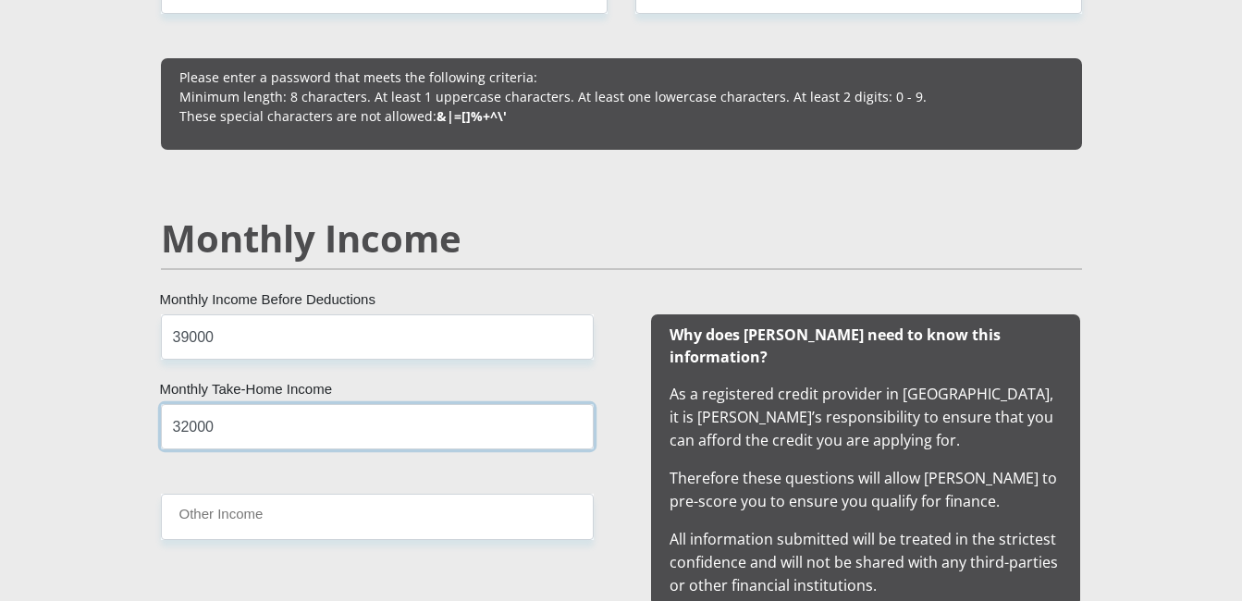
type input "32000"
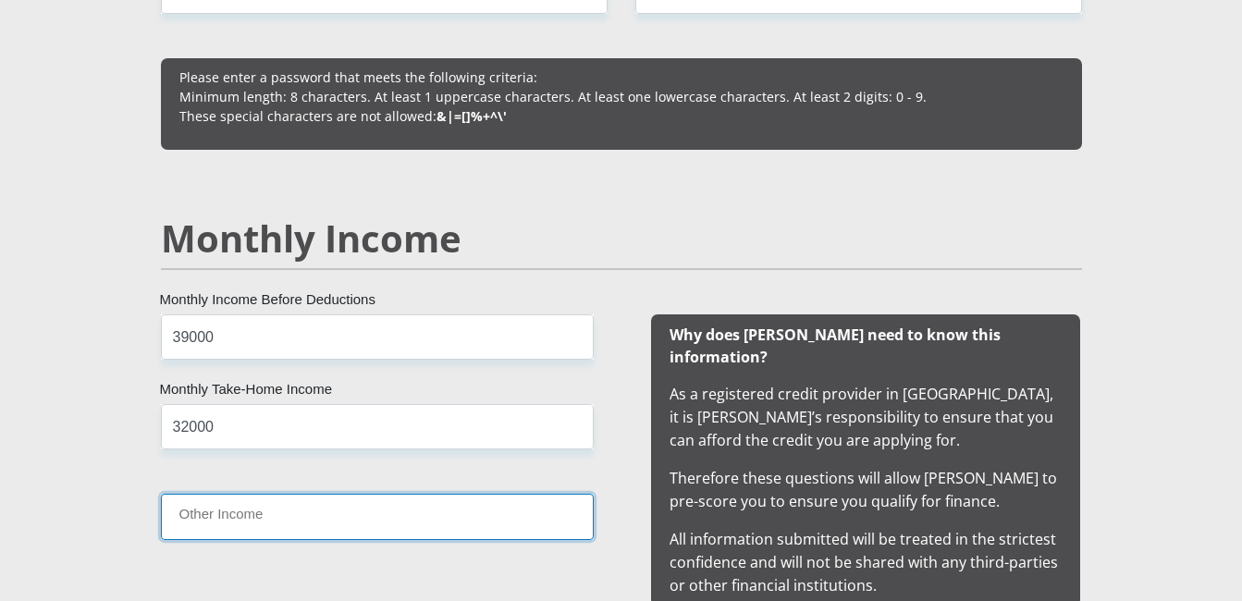
click at [279, 524] on input "Other Income" at bounding box center [377, 516] width 433 height 45
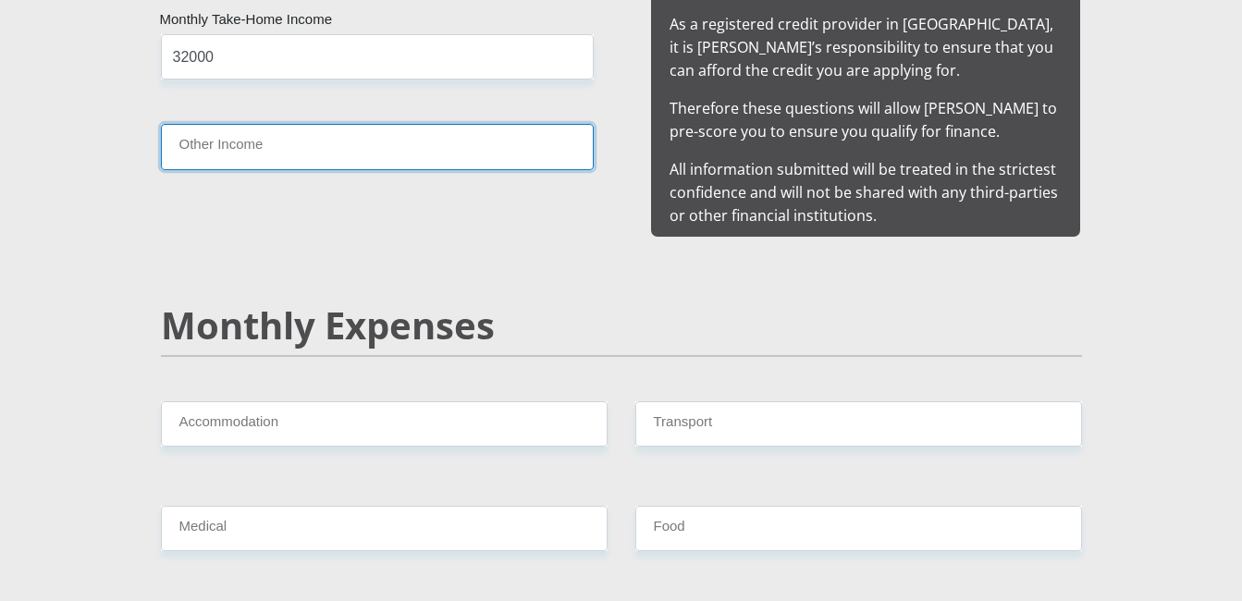
scroll to position [2127, 0]
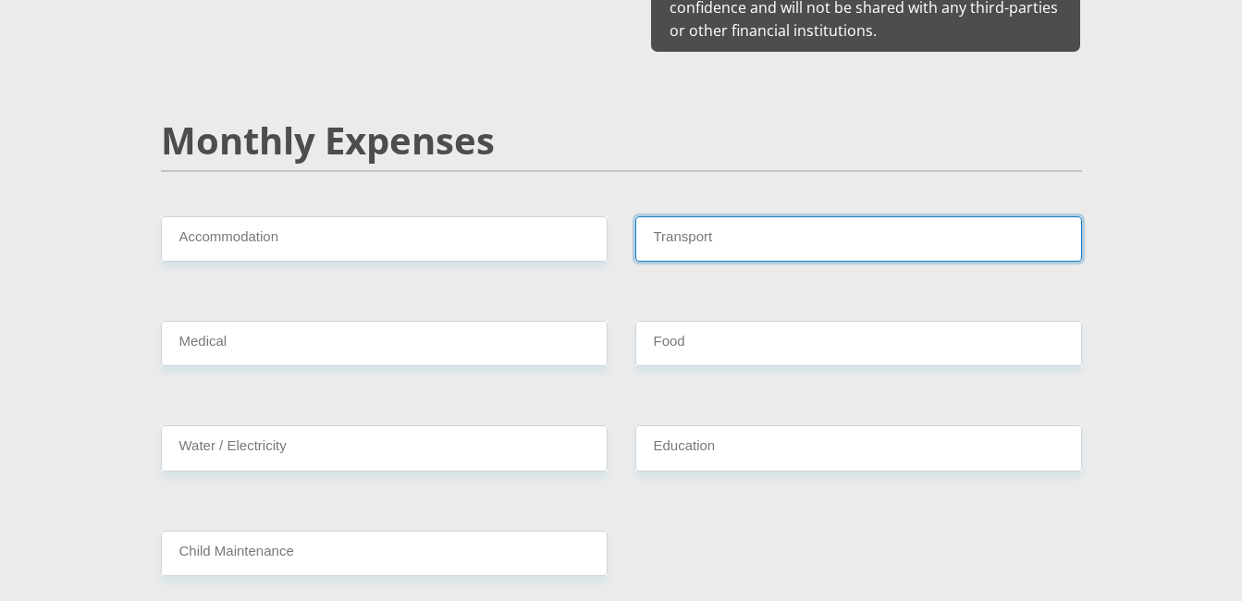
click at [736, 216] on input "Transport" at bounding box center [858, 238] width 447 height 45
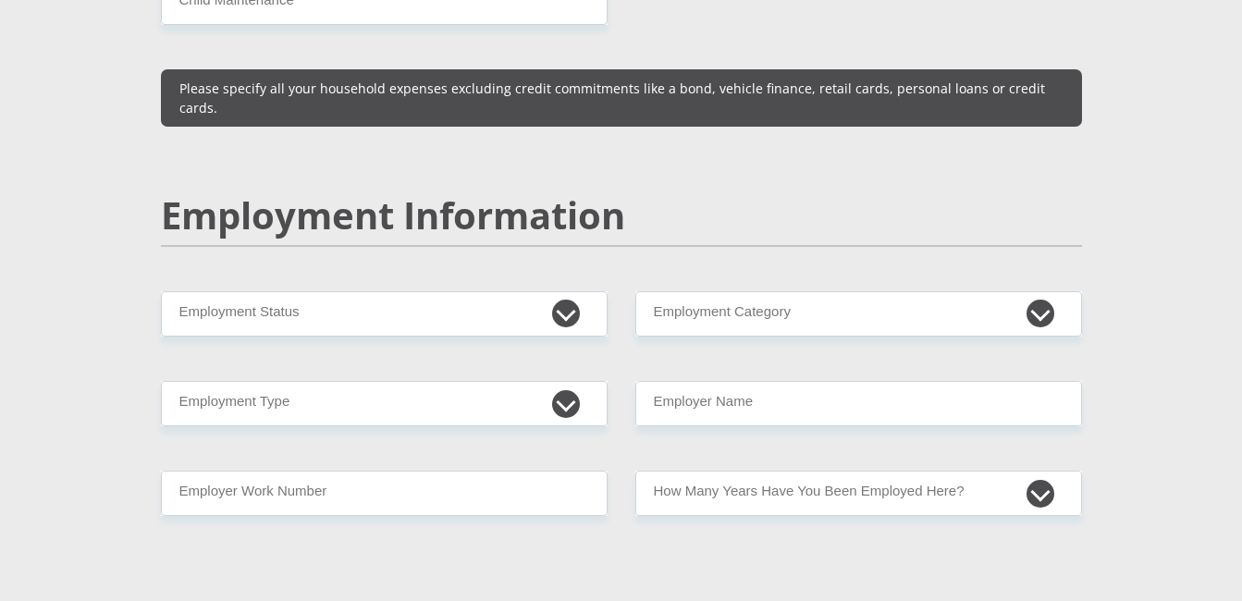
scroll to position [2682, 0]
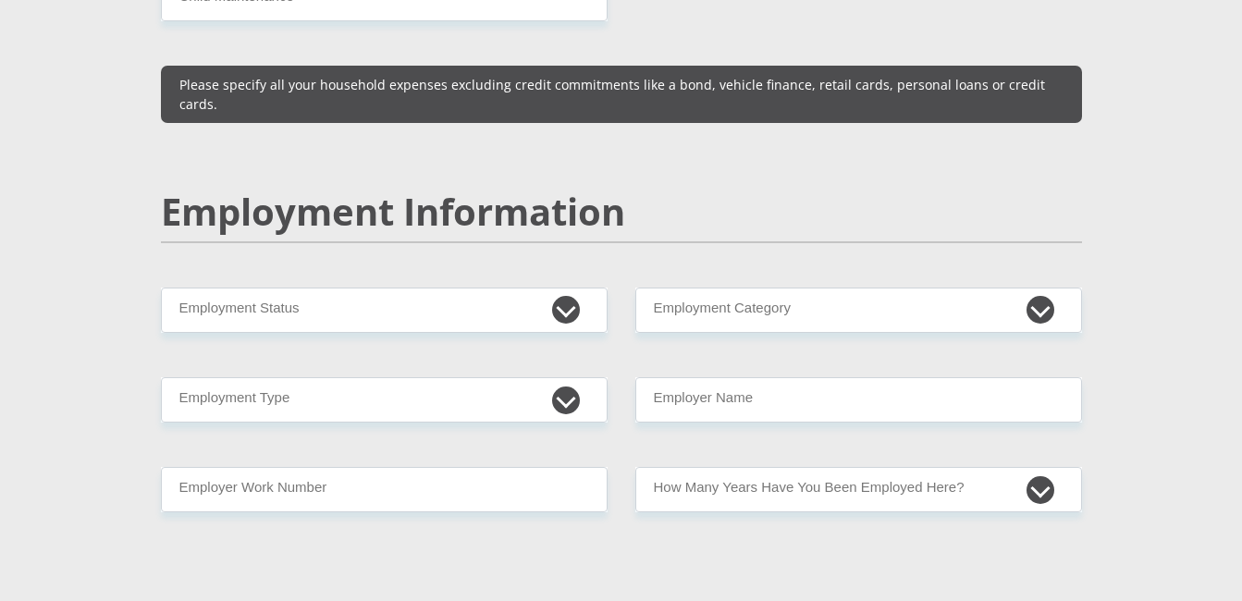
type input "1500"
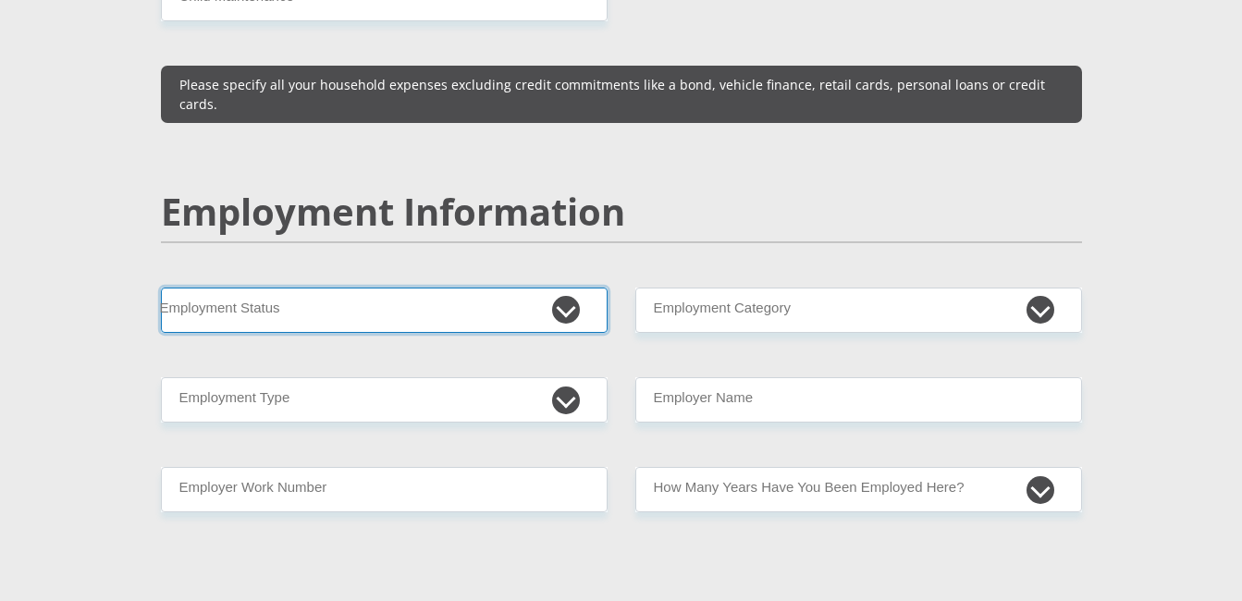
click at [561, 288] on select "Permanent/Full-time Part-time/Casual [DEMOGRAPHIC_DATA] Worker Self-Employed Ho…" at bounding box center [384, 310] width 447 height 45
select select "4"
click at [161, 288] on select "Permanent/Full-time Part-time/Casual [DEMOGRAPHIC_DATA] Worker Self-Employed Ho…" at bounding box center [384, 310] width 447 height 45
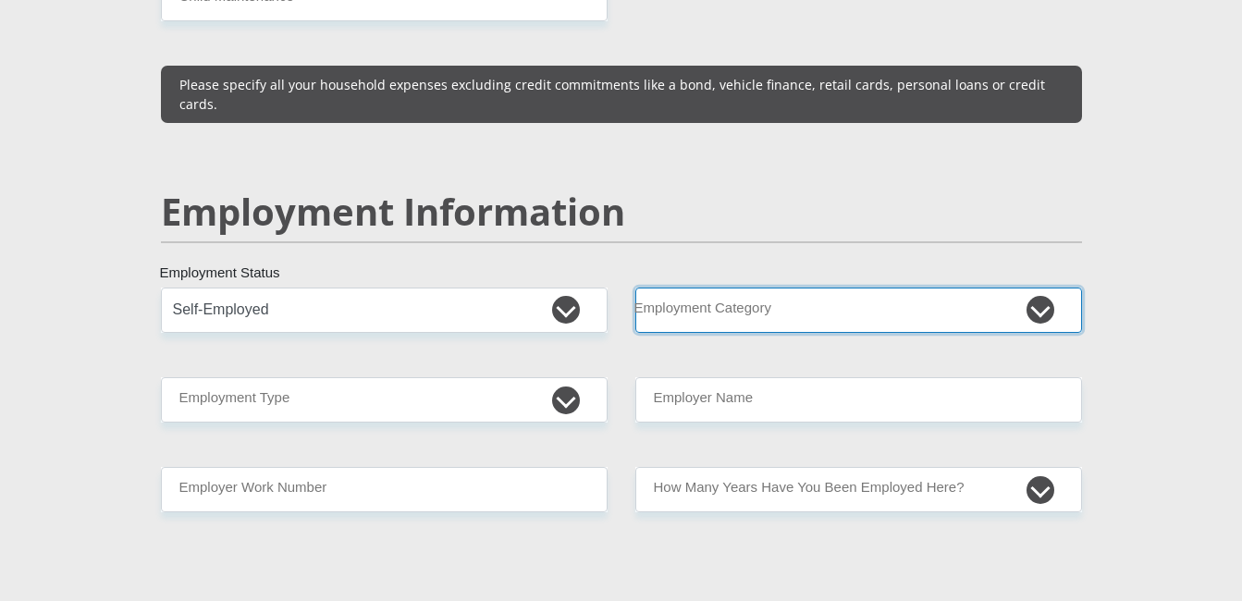
click at [1035, 288] on select "AGRICULTURE ALCOHOL & TOBACCO CONSTRUCTION MATERIALS METALLURGY EQUIPMENT FOR R…" at bounding box center [858, 310] width 447 height 45
select select "6"
click at [635, 288] on select "AGRICULTURE ALCOHOL & TOBACCO CONSTRUCTION MATERIALS METALLURGY EQUIPMENT FOR R…" at bounding box center [858, 310] width 447 height 45
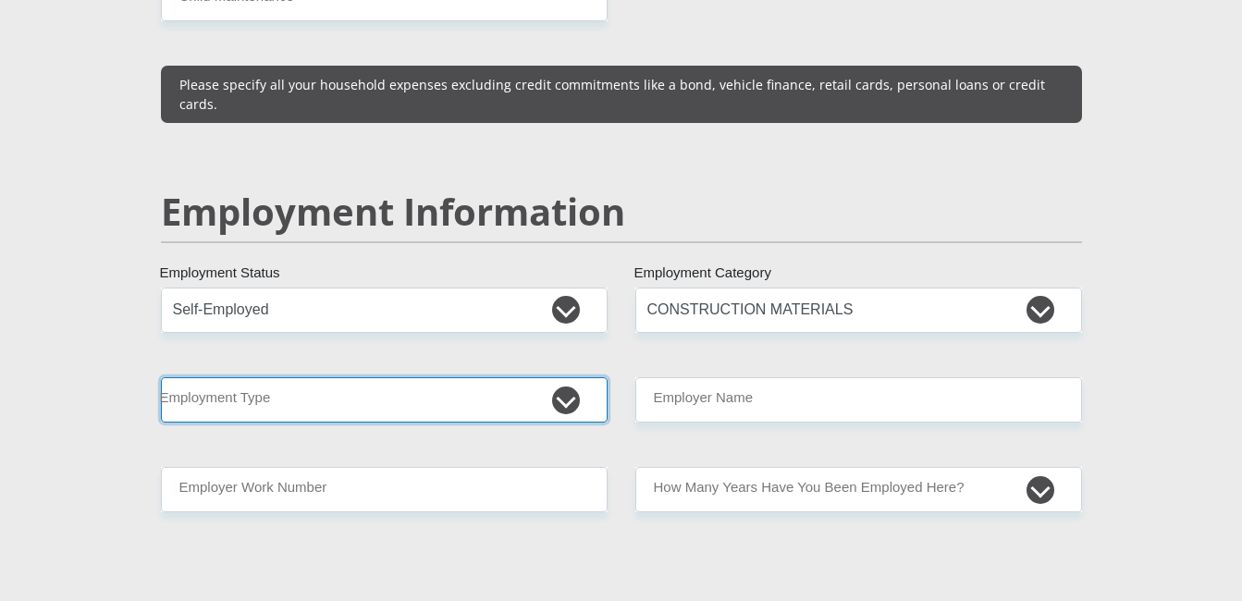
click at [556, 377] on select "College/Lecturer Craft Seller Creative Driver Executive Farmer Forces - Non Com…" at bounding box center [384, 399] width 447 height 45
select select "Office Staff/Clerk"
click at [161, 377] on select "College/Lecturer Craft Seller Creative Driver Executive Farmer Forces - Non Com…" at bounding box center [384, 399] width 447 height 45
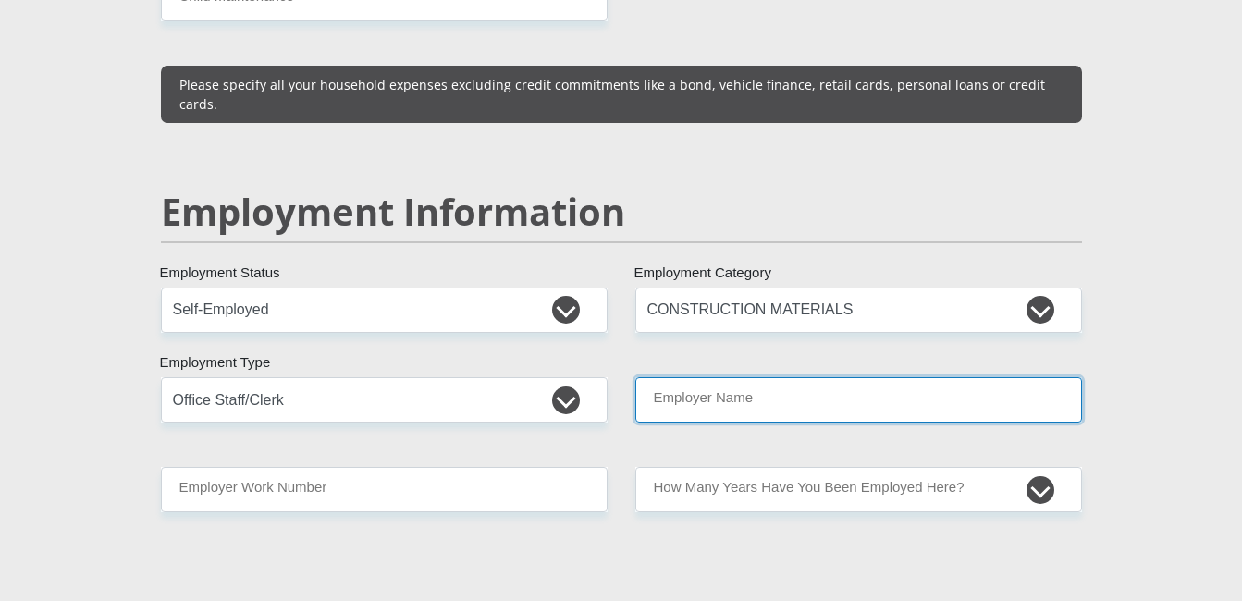
click at [698, 377] on input "Employer Name" at bounding box center [858, 399] width 447 height 45
type input "j"
type input "JohaniqueElectricalCC"
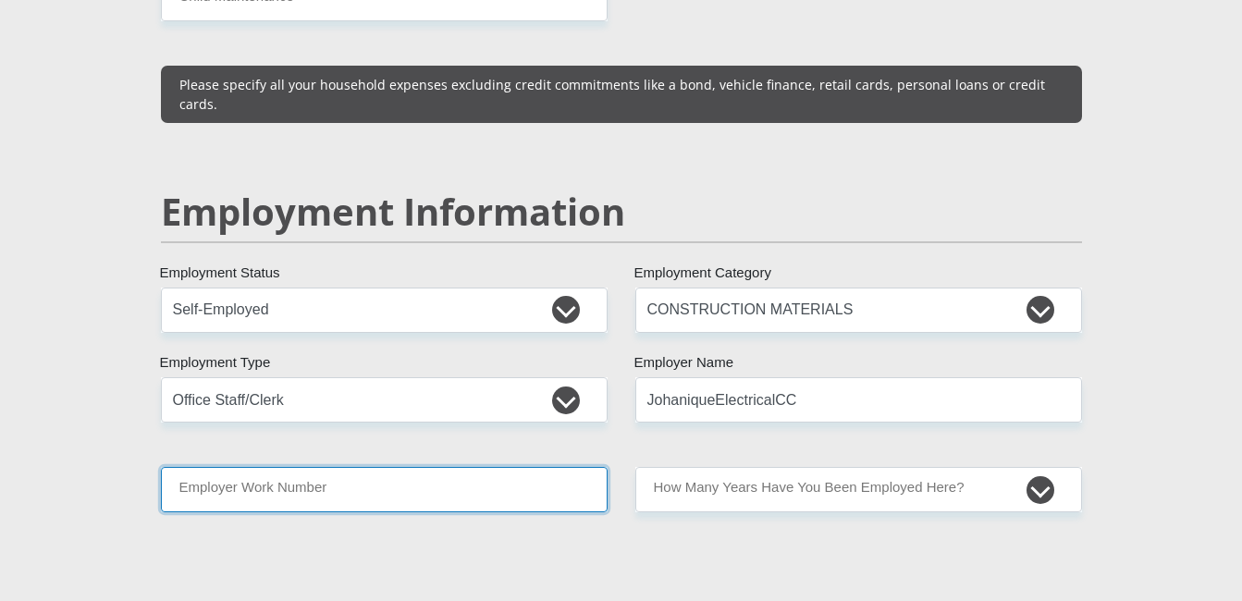
click at [364, 467] on input "Employer Work Number" at bounding box center [384, 489] width 447 height 45
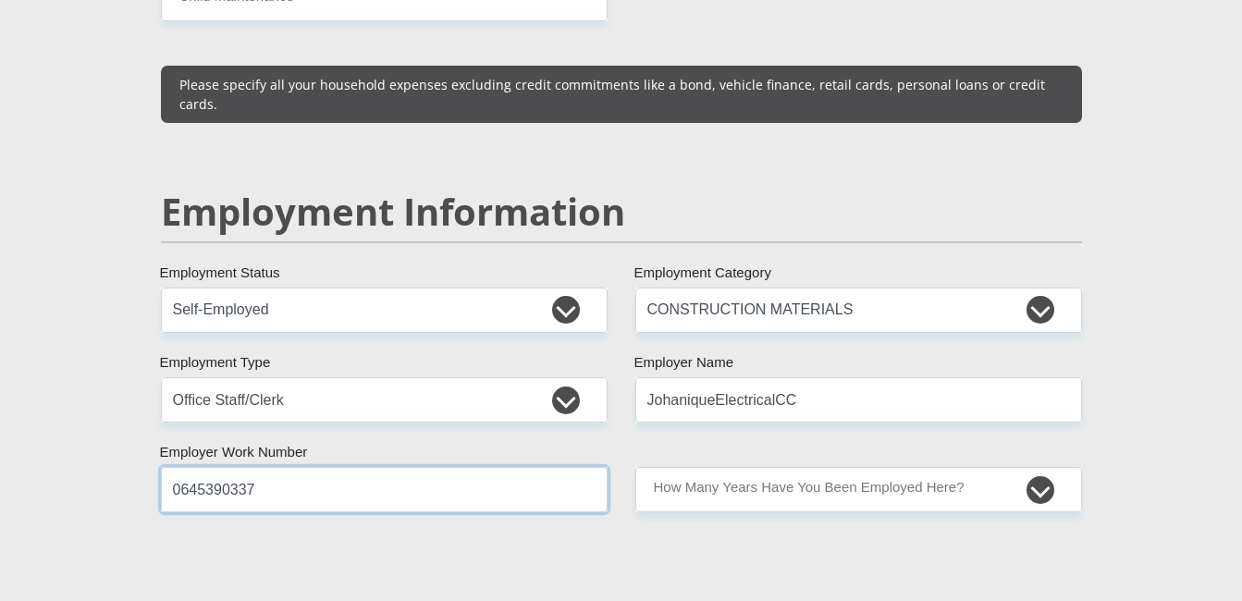
type input "0645390337"
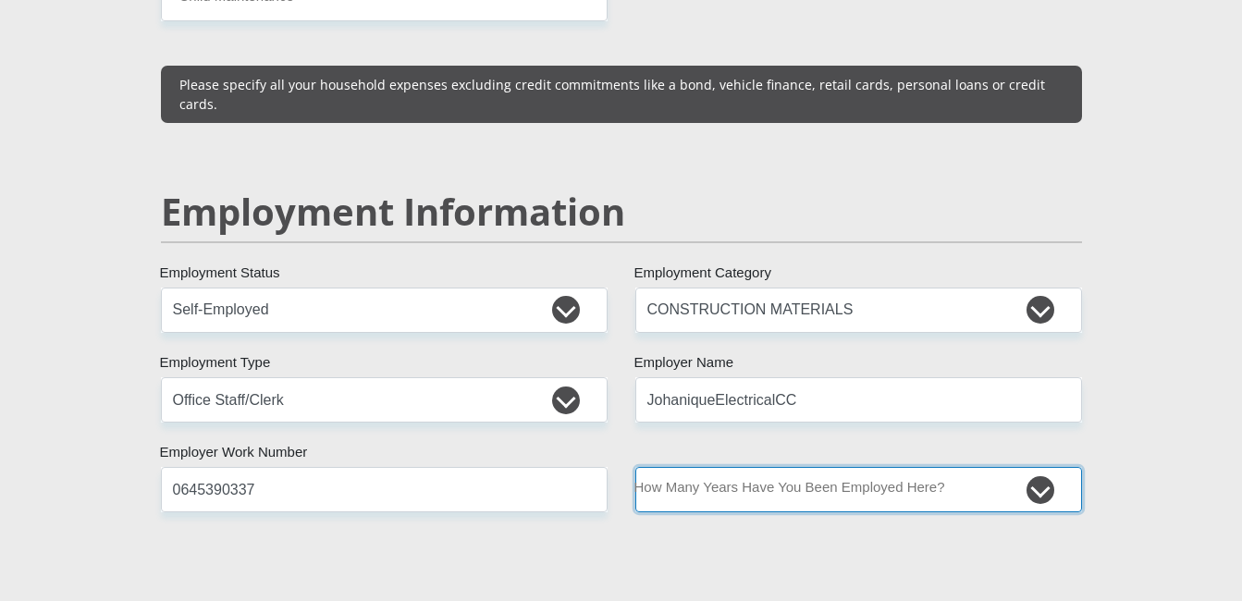
click at [1033, 467] on select "less than 1 year 1-3 years 3-5 years 5+ years" at bounding box center [858, 489] width 447 height 45
select select "60"
click at [635, 467] on select "less than 1 year 1-3 years 3-5 years 5+ years" at bounding box center [858, 489] width 447 height 45
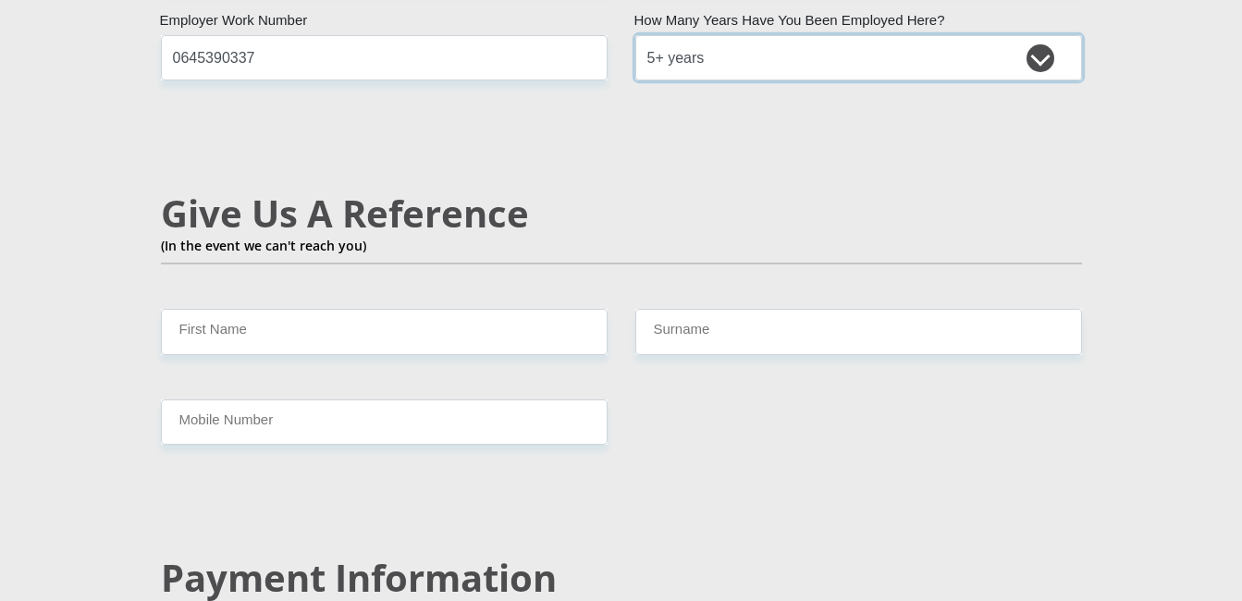
scroll to position [3144, 0]
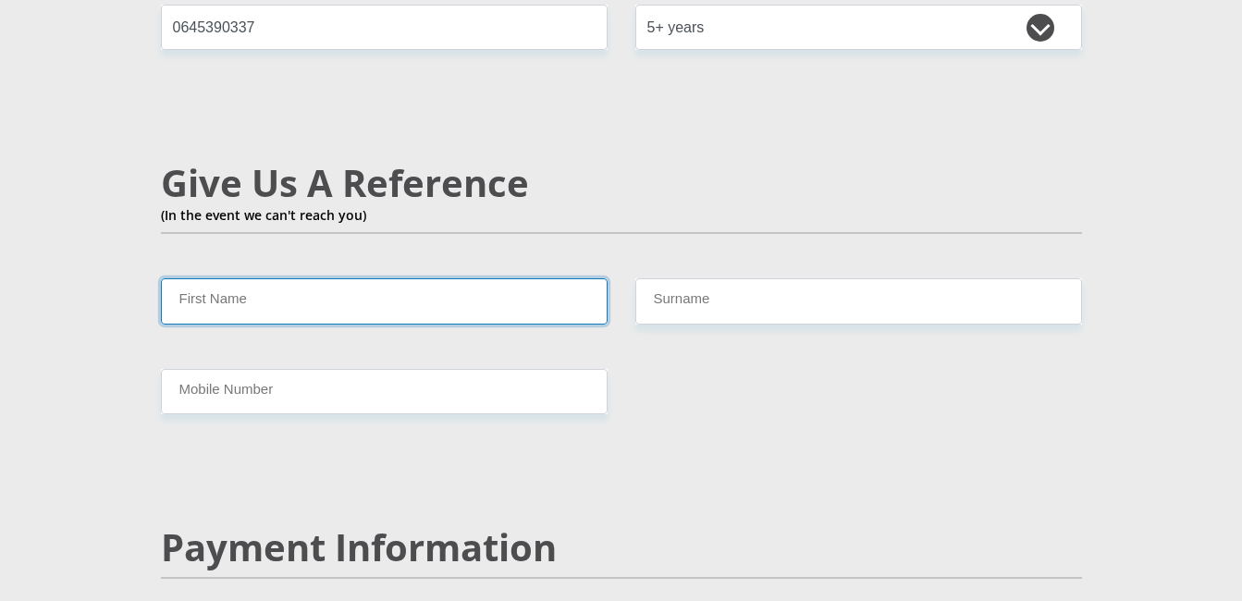
click at [324, 278] on input "First Name" at bounding box center [384, 300] width 447 height 45
click at [322, 278] on input "First Name" at bounding box center [384, 300] width 447 height 45
click at [323, 278] on input "A" at bounding box center [384, 300] width 447 height 45
type input "AZELLE"
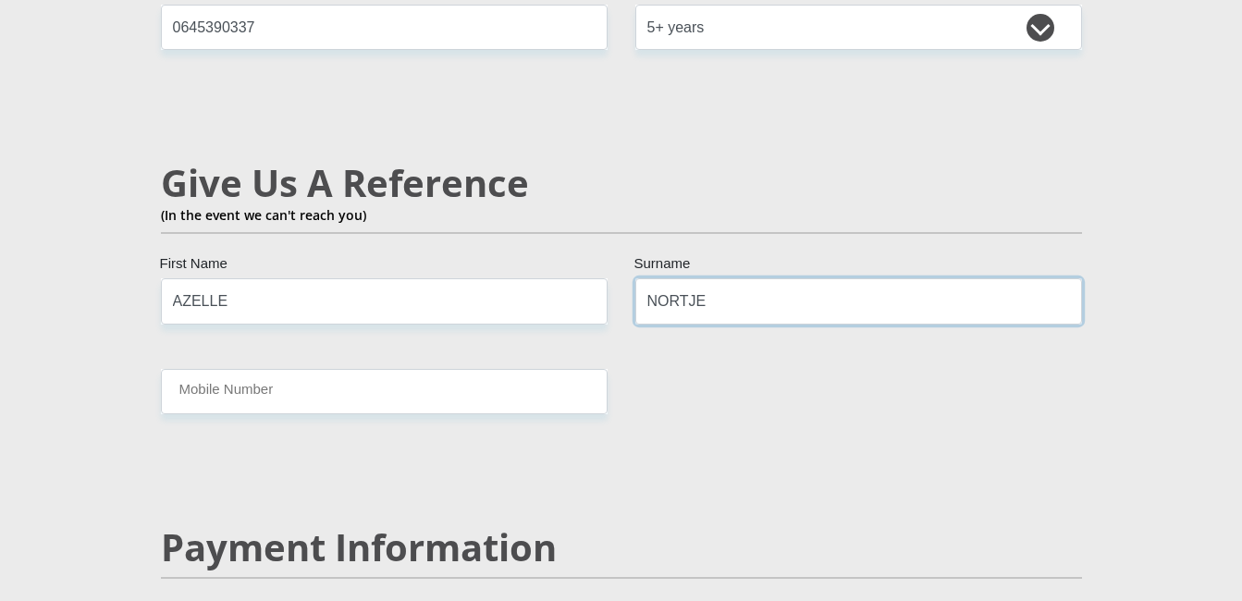
type input "NORTJE"
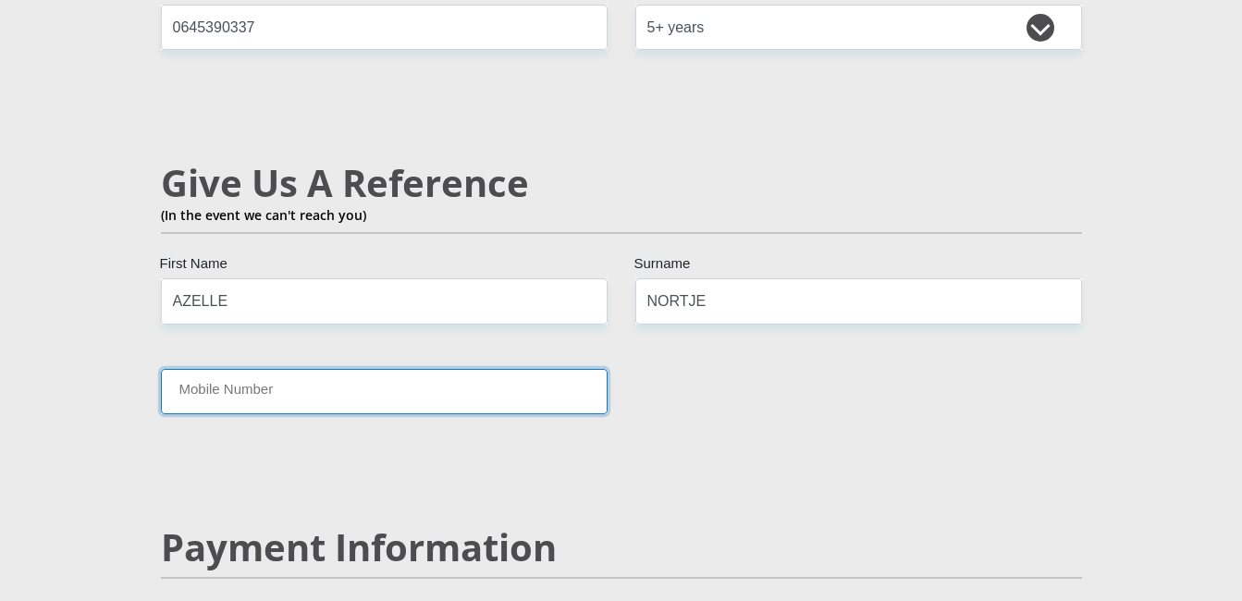
click at [227, 372] on input "Mobile Number" at bounding box center [384, 391] width 447 height 45
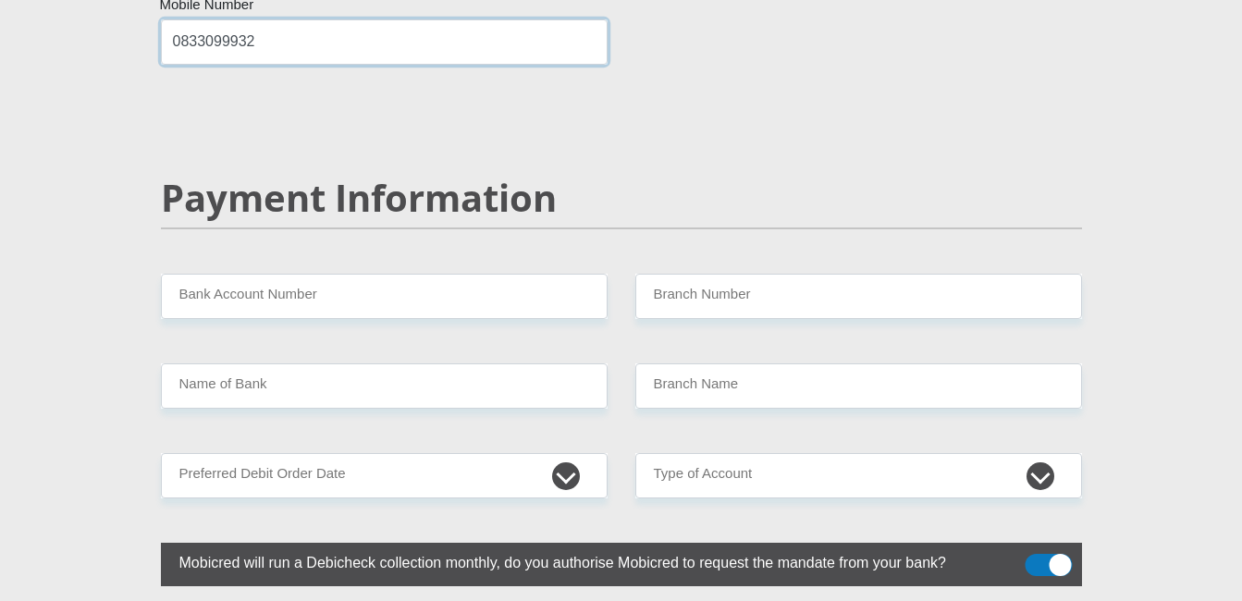
scroll to position [3606, 0]
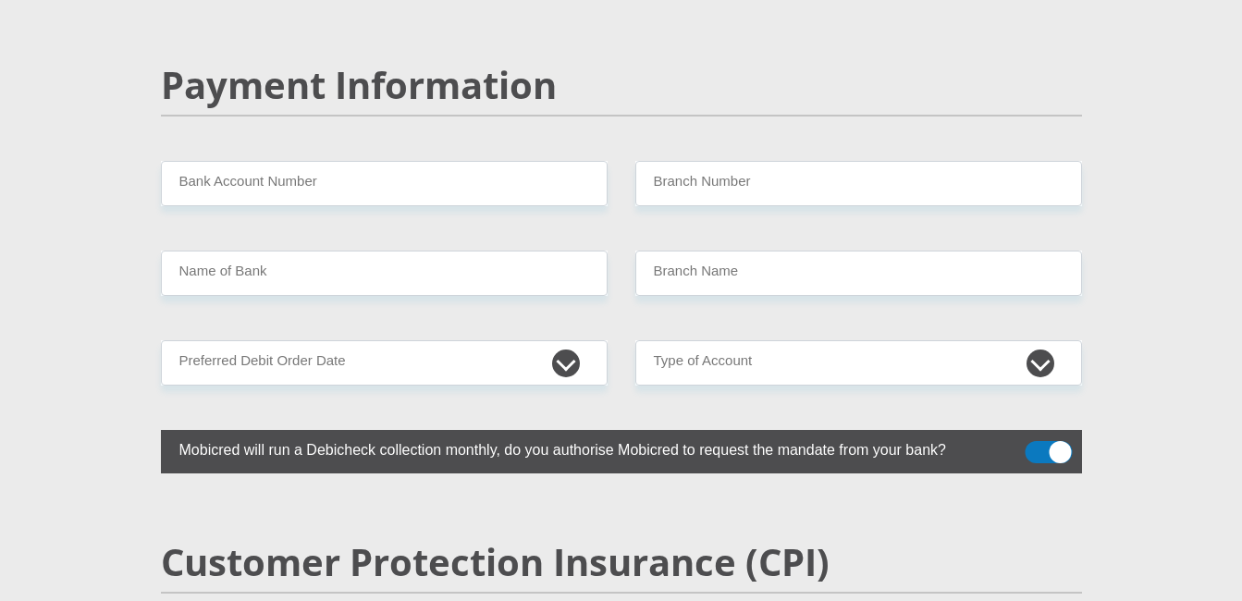
type input "0833099932"
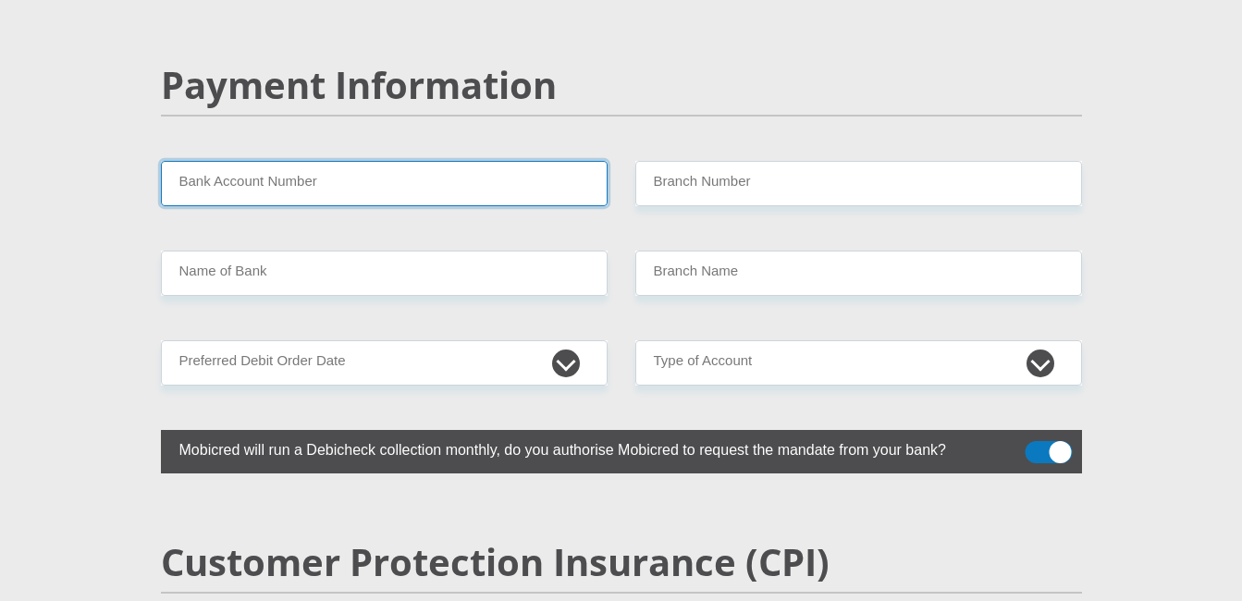
click at [421, 161] on input "Bank Account Number" at bounding box center [384, 183] width 447 height 45
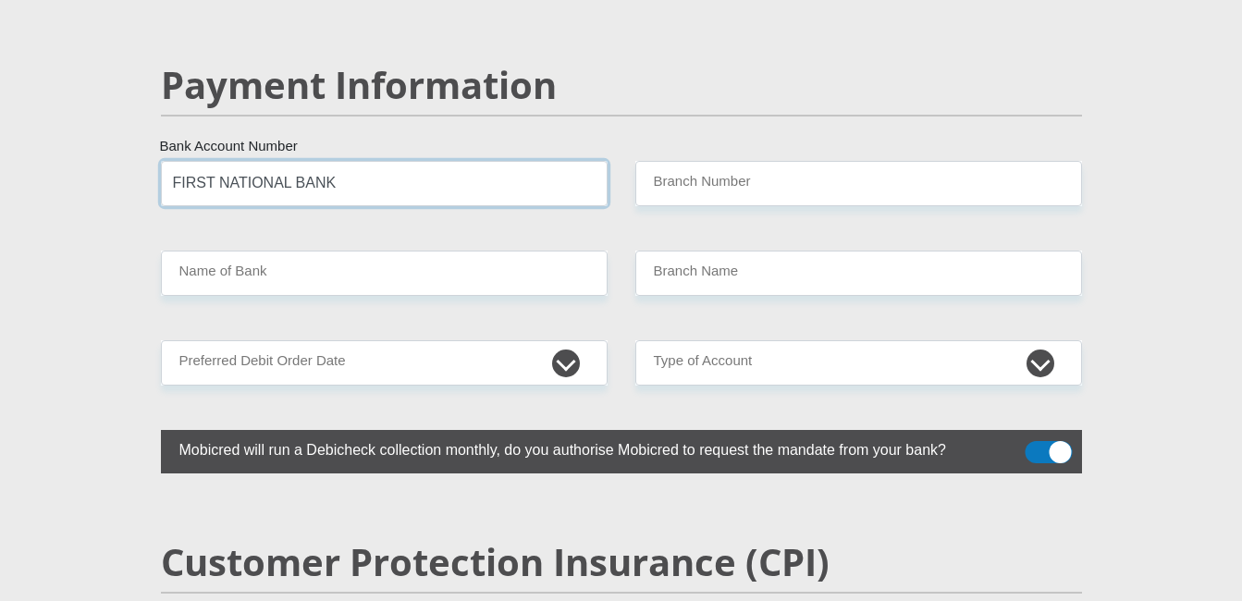
type input "FIRST NATIONAL BANK"
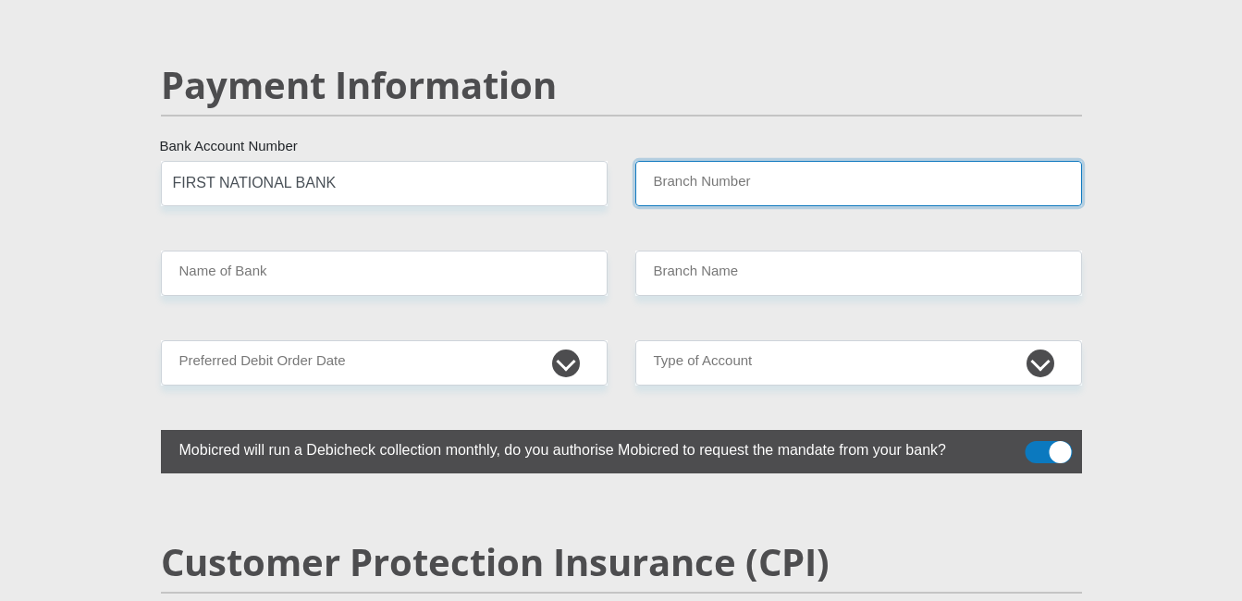
click at [711, 161] on input "Branch Number" at bounding box center [858, 183] width 447 height 45
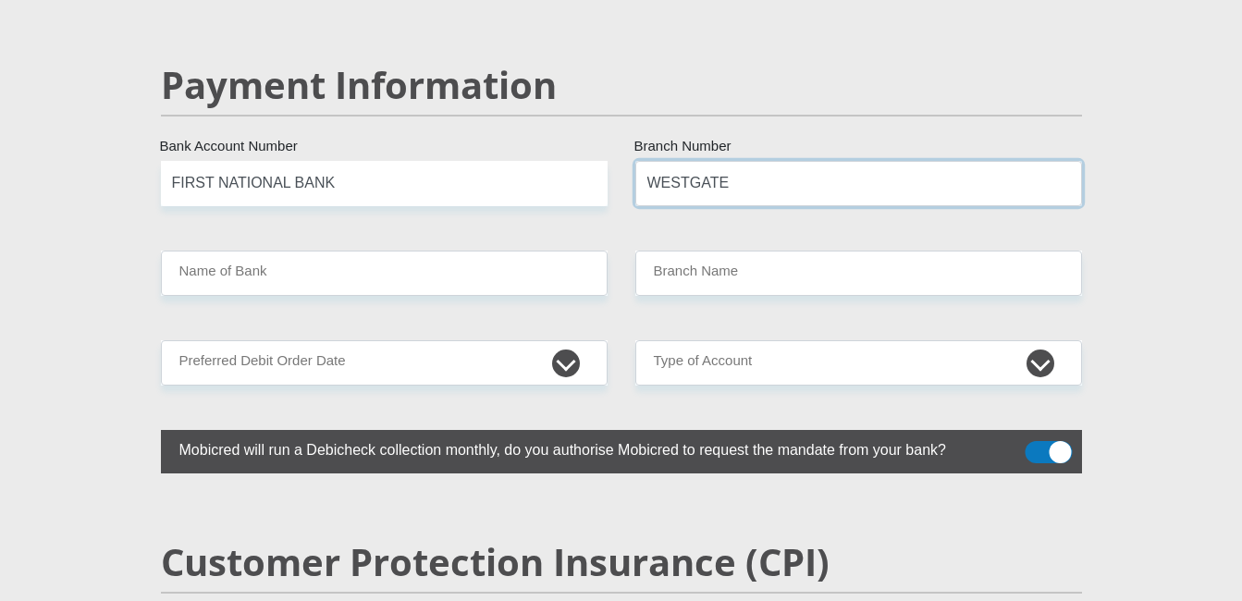
type input "WESTGATE"
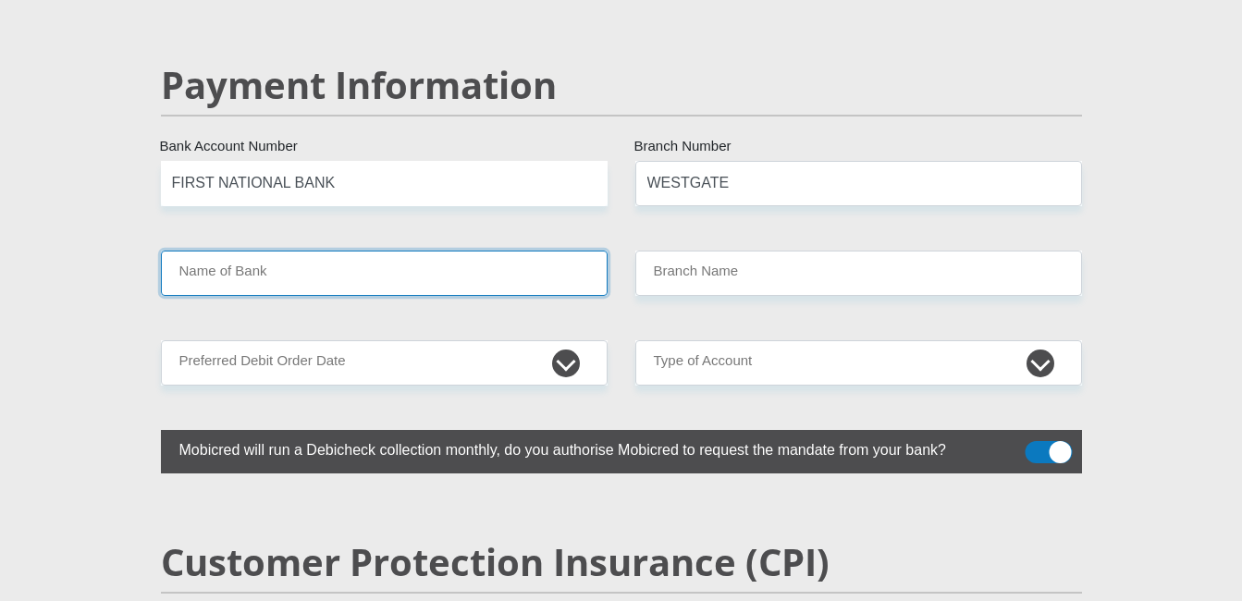
click at [500, 251] on input "Name of Bank" at bounding box center [384, 273] width 447 height 45
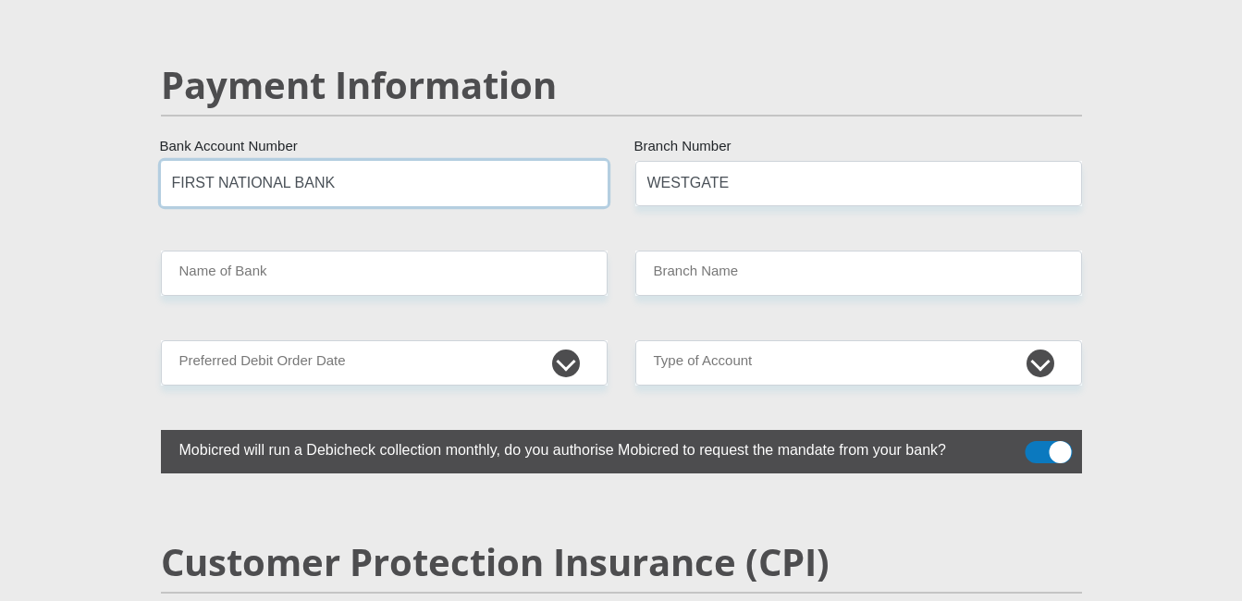
drag, startPoint x: 360, startPoint y: 143, endPoint x: 128, endPoint y: 145, distance: 232.1
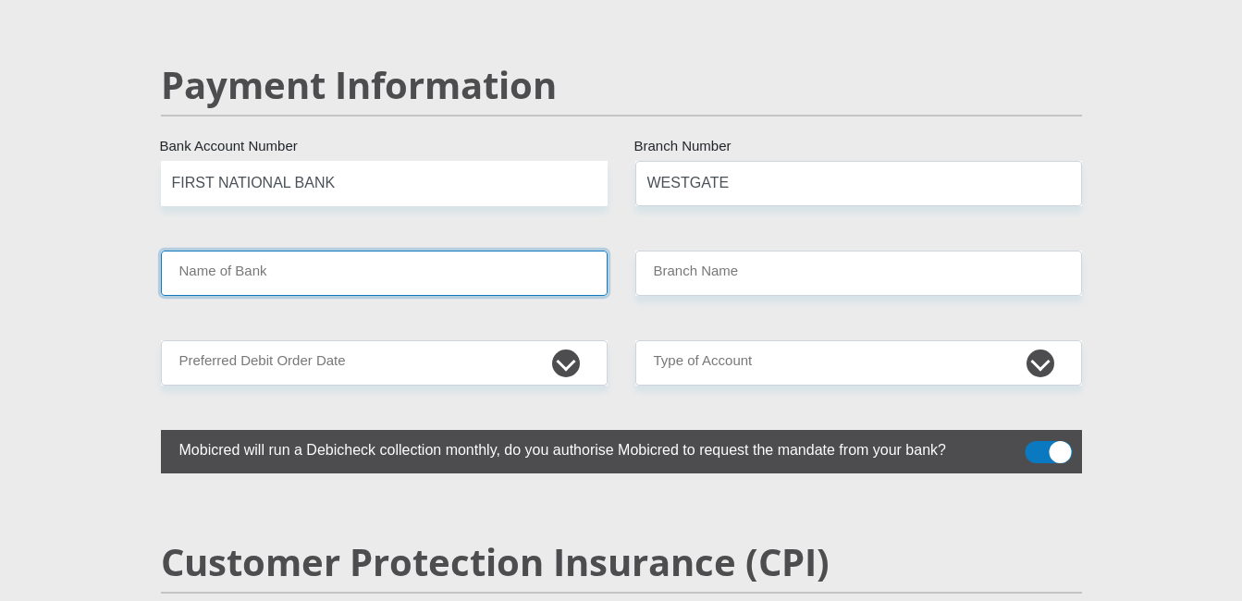
click at [230, 251] on input "Name of Bank" at bounding box center [384, 273] width 447 height 45
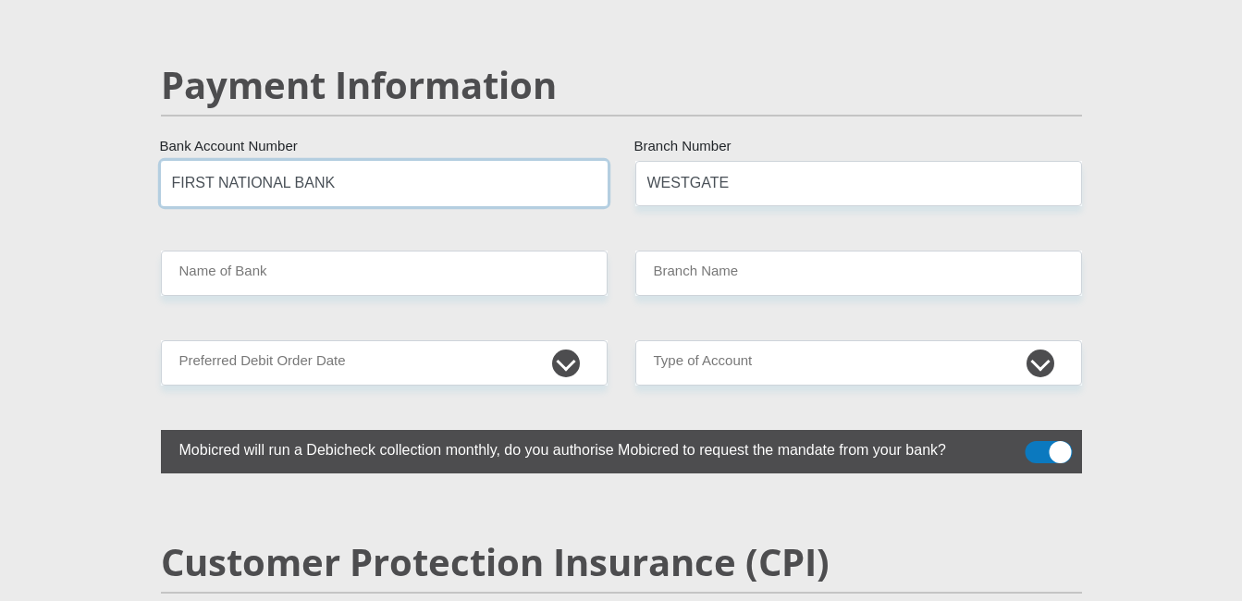
drag, startPoint x: 230, startPoint y: 234, endPoint x: 315, endPoint y: 138, distance: 128.4
click at [315, 161] on input "FIRST NATIONAL BANK" at bounding box center [384, 183] width 447 height 45
drag, startPoint x: 325, startPoint y: 140, endPoint x: 156, endPoint y: 130, distance: 168.5
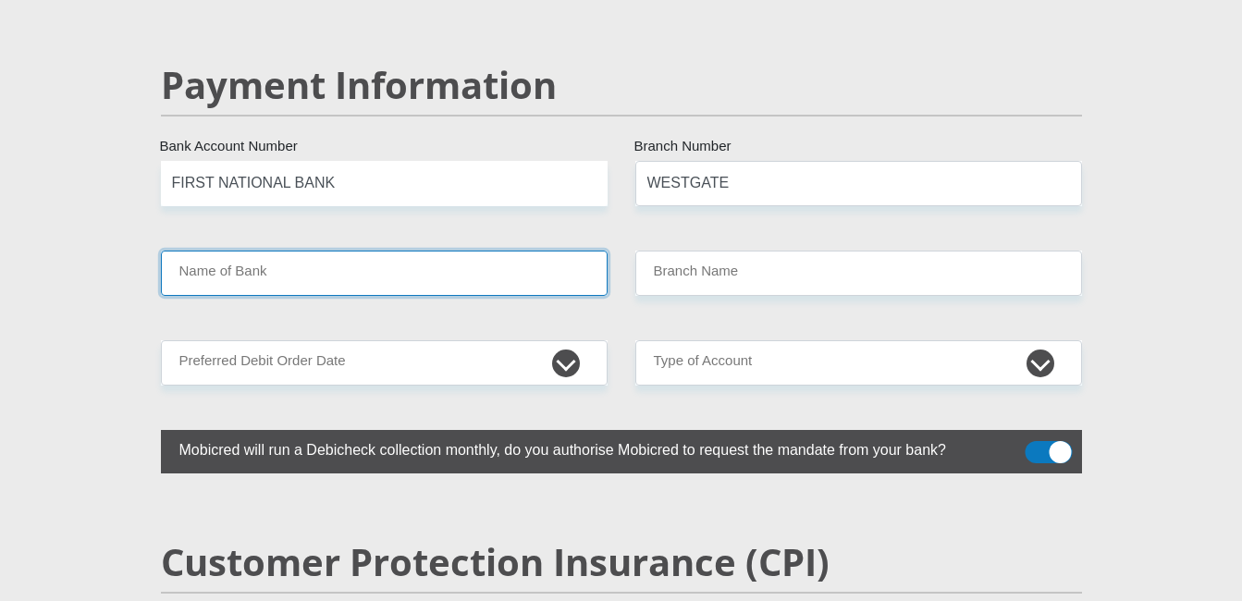
click at [224, 251] on input "Name of Bank" at bounding box center [384, 273] width 447 height 45
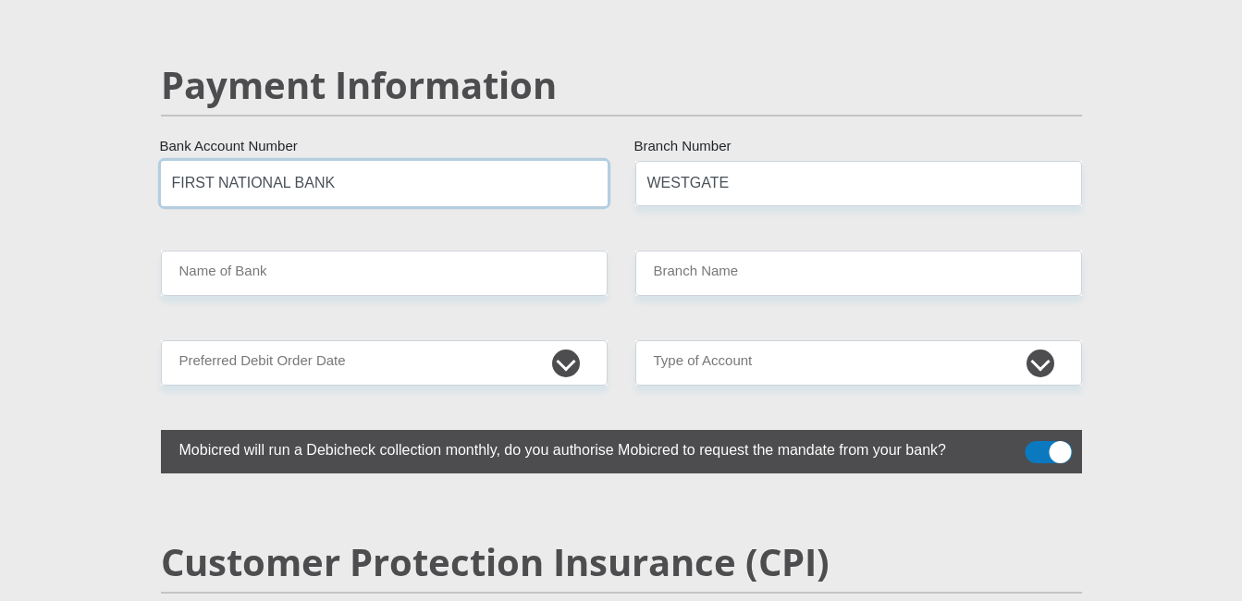
drag, startPoint x: 223, startPoint y: 233, endPoint x: 349, endPoint y: 140, distance: 156.6
click at [325, 161] on input "FIRST NATIONAL BANK" at bounding box center [384, 183] width 447 height 45
drag, startPoint x: 339, startPoint y: 140, endPoint x: 164, endPoint y: 135, distance: 175.7
click at [164, 161] on input "FIRST NATIONAL BANK" at bounding box center [384, 183] width 447 height 45
type input "51449007941"
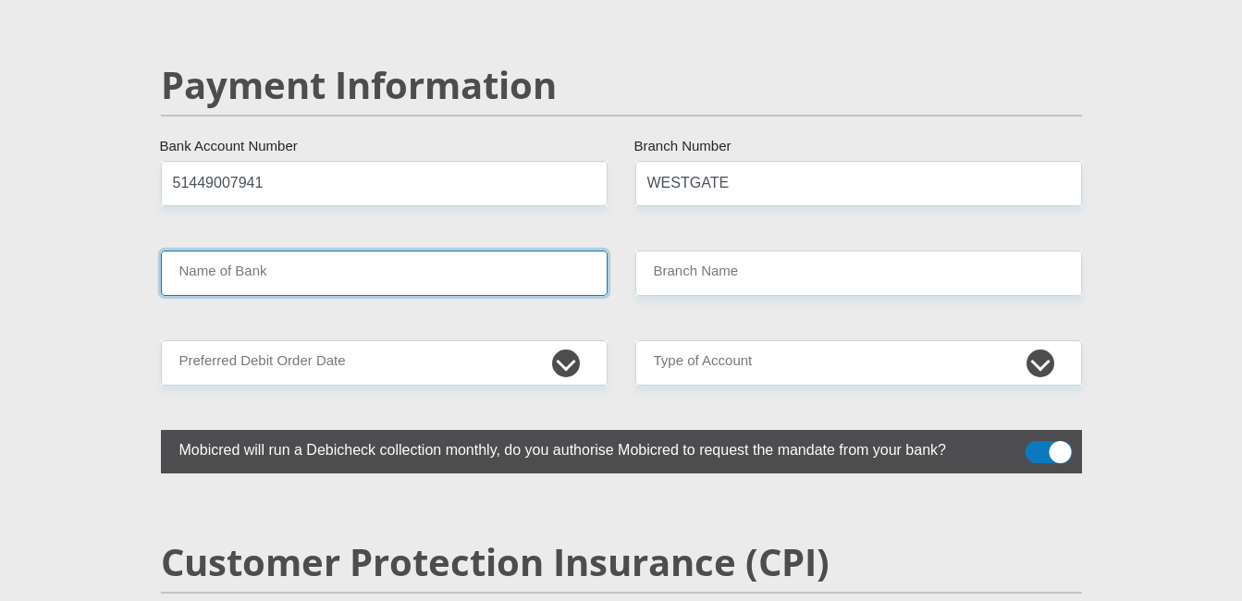
click at [211, 251] on input "Name of Bank" at bounding box center [384, 273] width 447 height 45
click at [213, 251] on input "Name of Bank" at bounding box center [384, 273] width 447 height 45
click at [204, 251] on input "Name of Bank" at bounding box center [384, 273] width 447 height 45
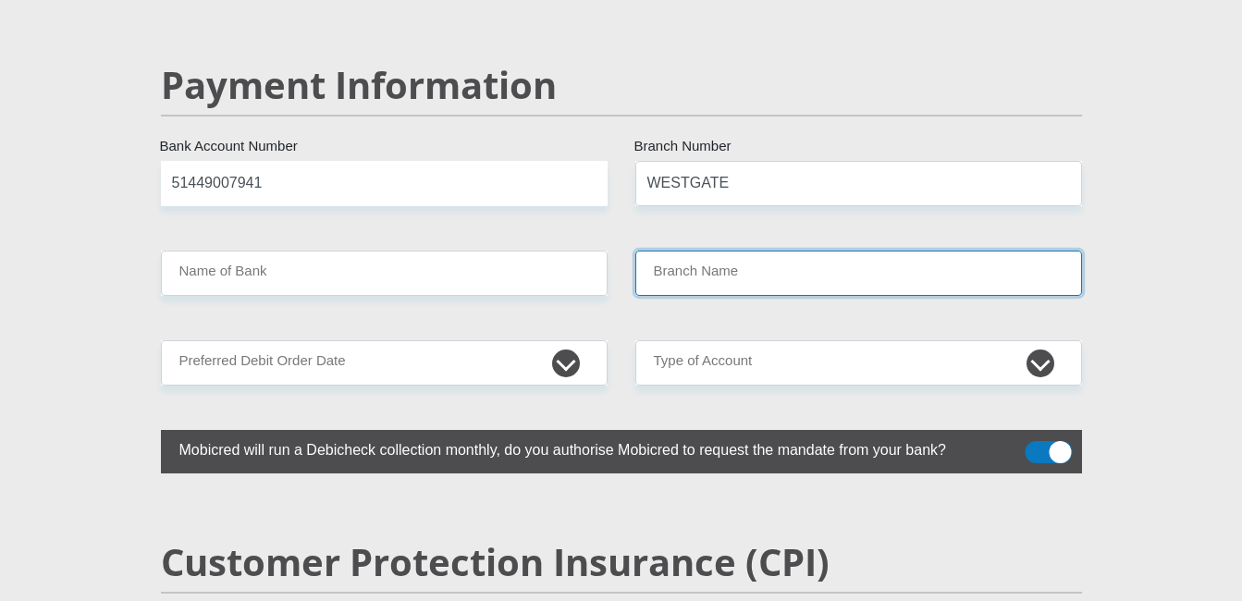
click at [737, 251] on input "Branch Name" at bounding box center [858, 273] width 447 height 45
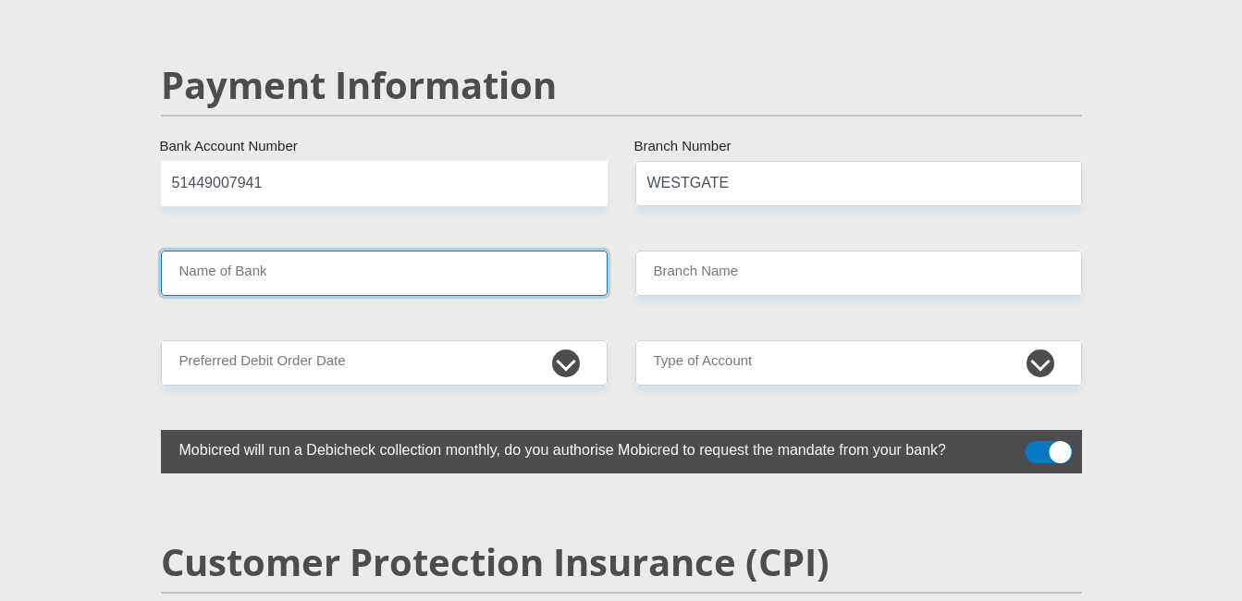
click at [306, 251] on input "Name of Bank" at bounding box center [384, 273] width 447 height 45
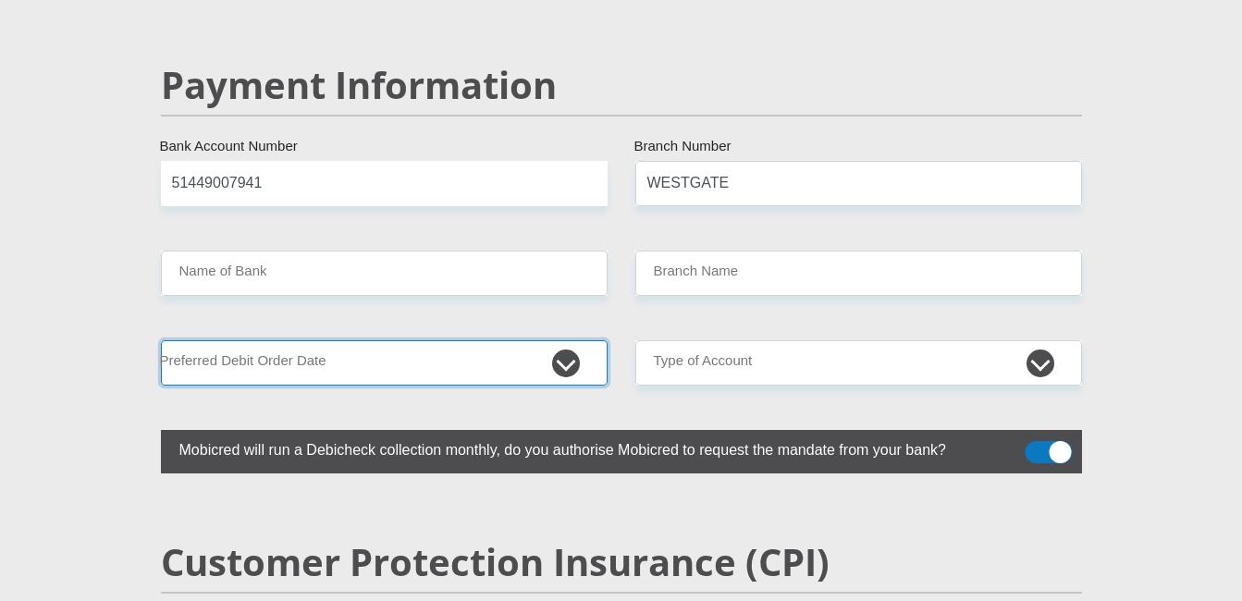
click at [275, 340] on select "1st 2nd 3rd 4th 5th 7th 18th 19th 20th 21st 22nd 23rd 24th 25th 26th 27th 28th …" at bounding box center [384, 362] width 447 height 45
select select "25"
click at [161, 340] on select "1st 2nd 3rd 4th 5th 7th 18th 19th 20th 21st 22nd 23rd 24th 25th 26th 27th 28th …" at bounding box center [384, 362] width 447 height 45
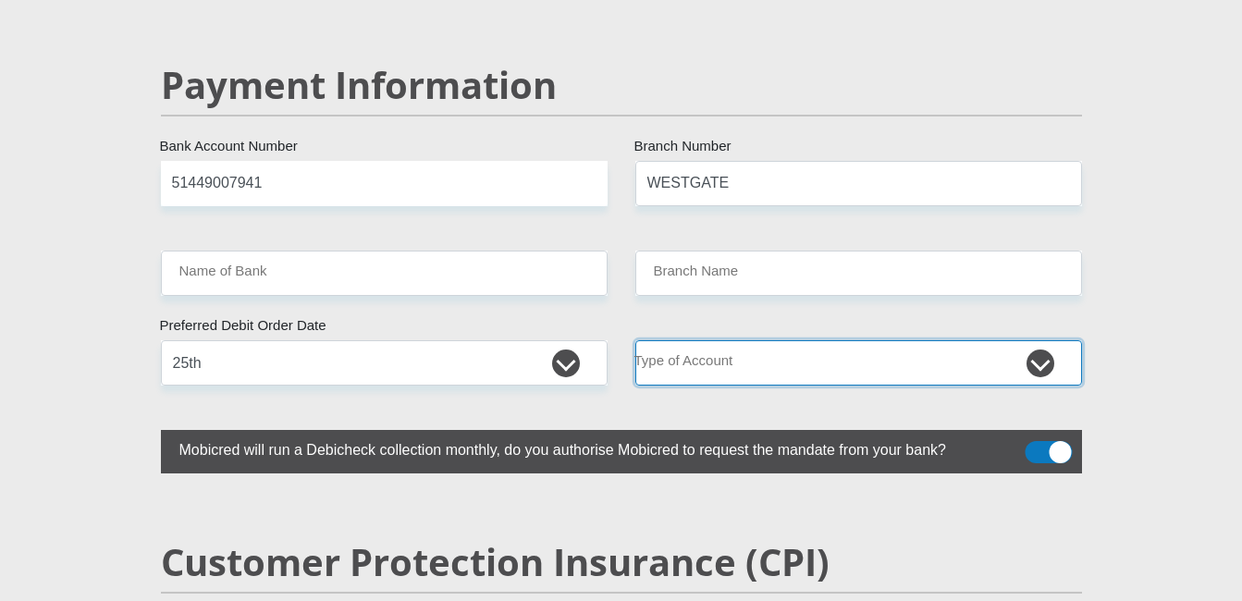
click at [1041, 340] on select "Cheque Savings" at bounding box center [858, 362] width 447 height 45
select select "CUR"
click at [635, 340] on select "Cheque Savings" at bounding box center [858, 362] width 447 height 45
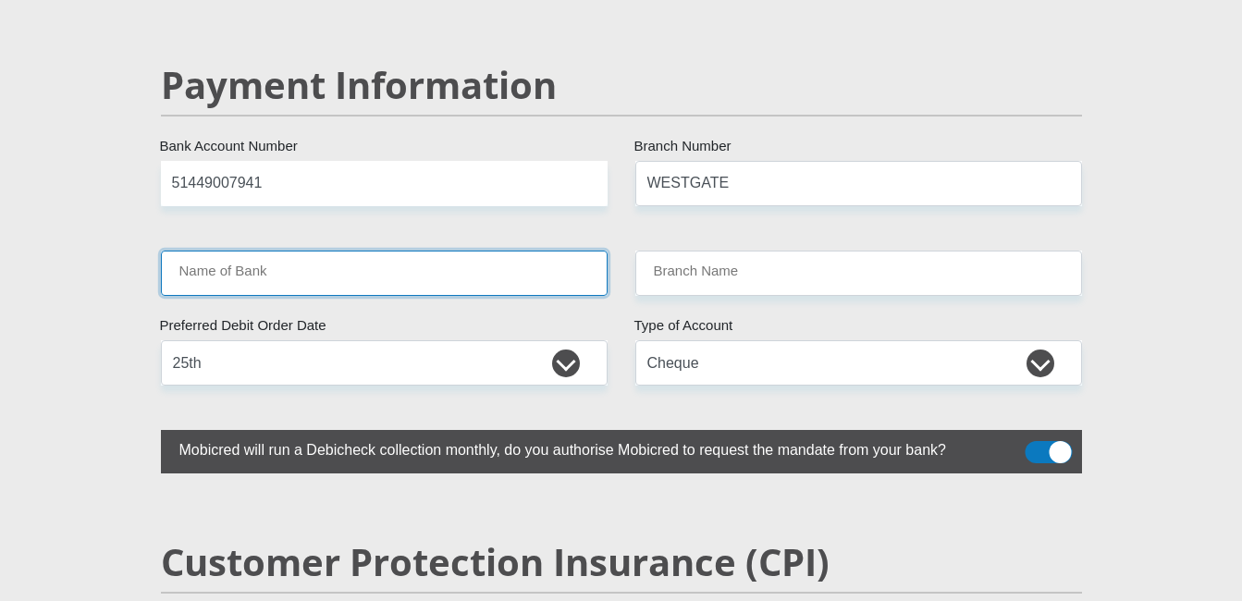
click at [364, 251] on input "Name of Bank" at bounding box center [384, 273] width 447 height 45
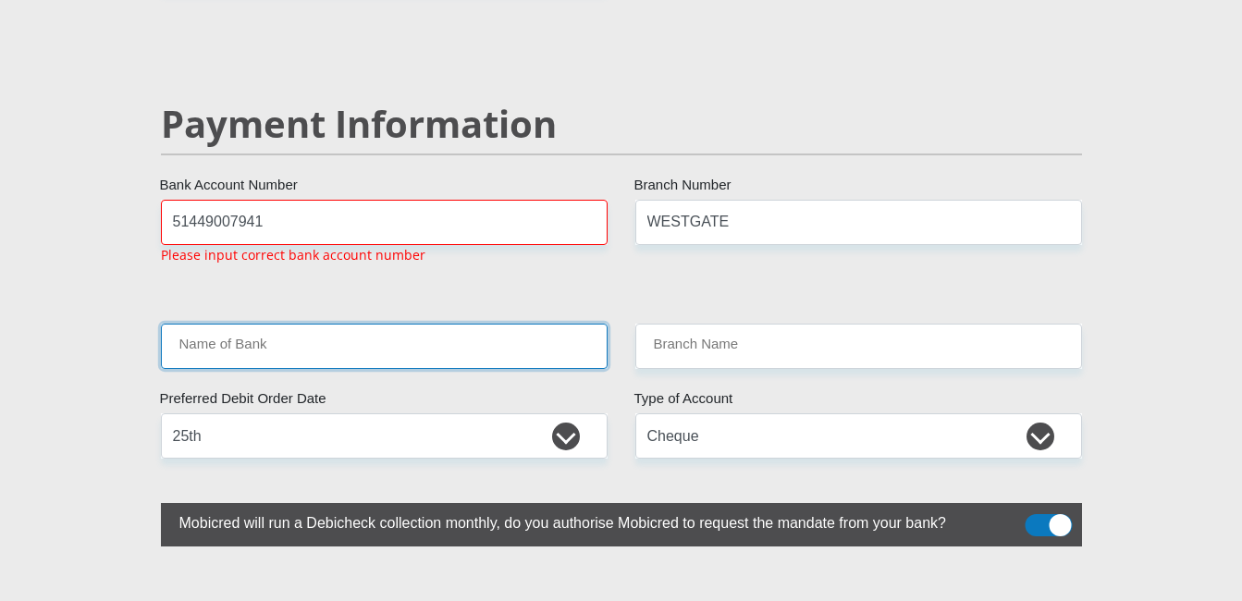
scroll to position [3586, 0]
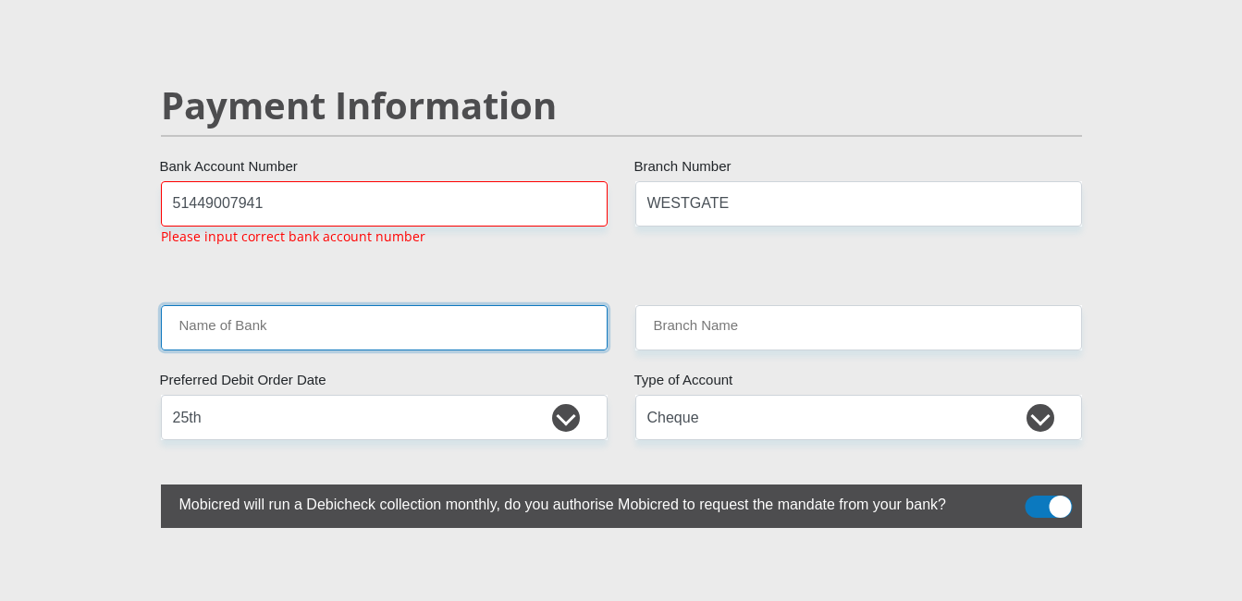
click at [311, 305] on input "Name of Bank" at bounding box center [384, 327] width 447 height 45
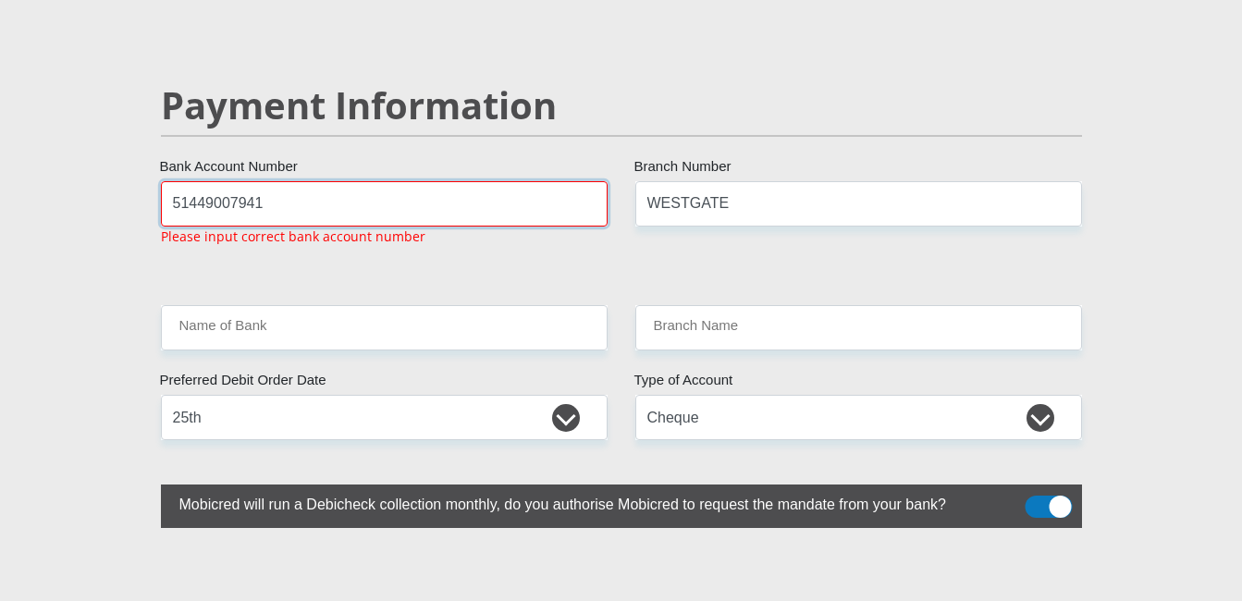
click at [357, 181] on input "51449007941" at bounding box center [384, 203] width 447 height 45
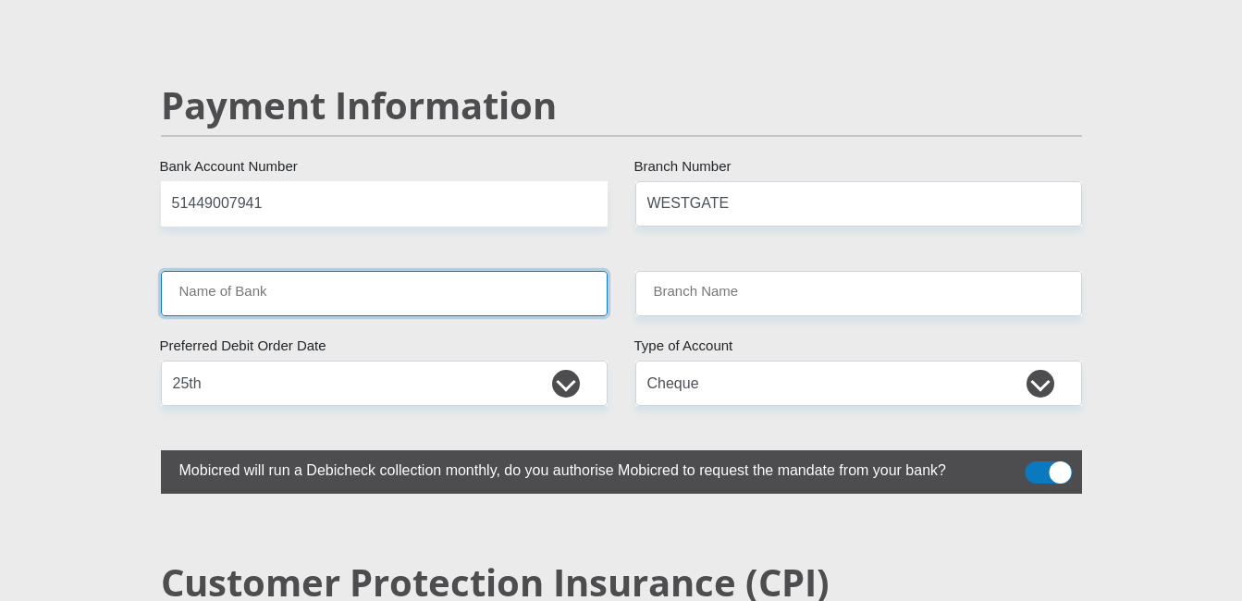
click at [262, 271] on input "Name of Bank" at bounding box center [384, 293] width 447 height 45
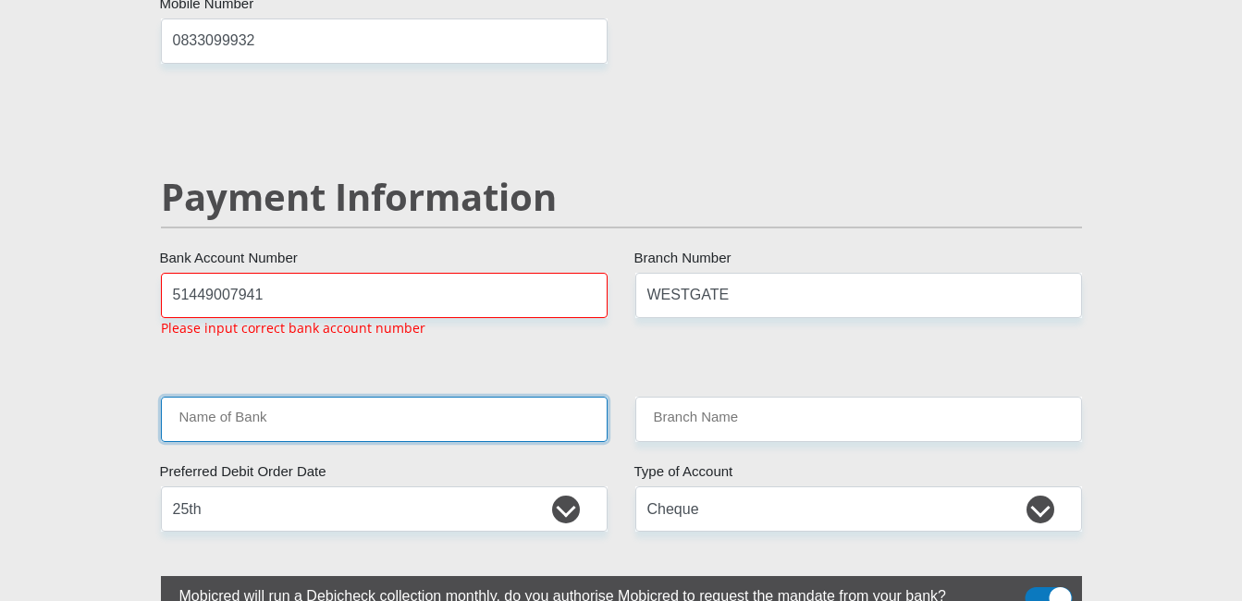
scroll to position [3493, 0]
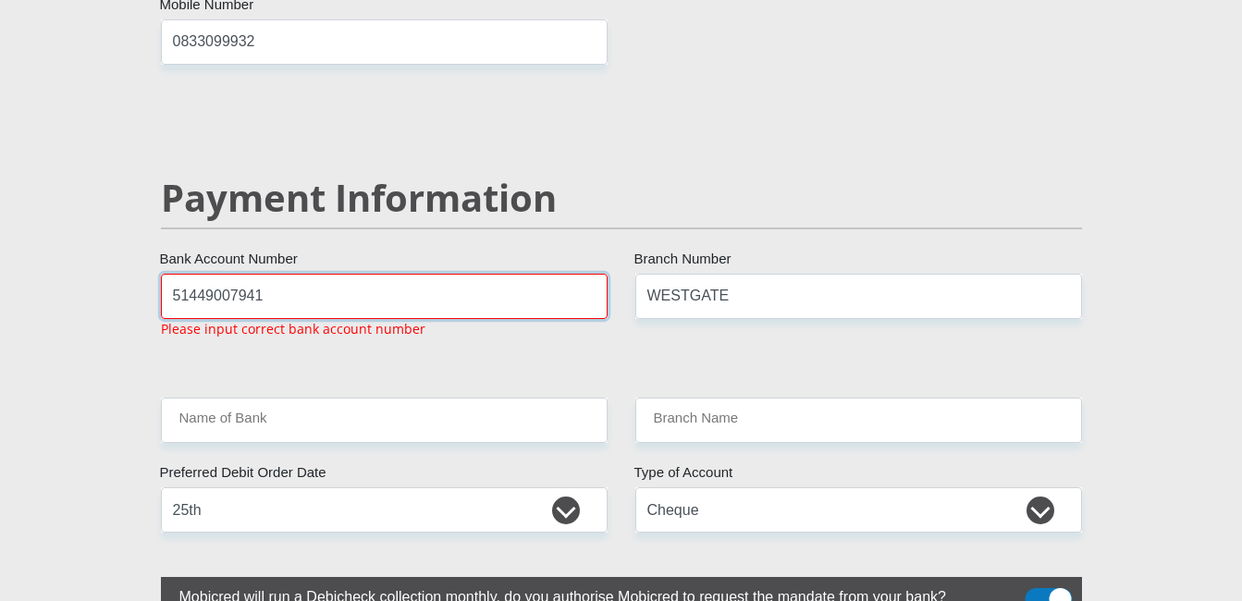
drag, startPoint x: 452, startPoint y: 250, endPoint x: 152, endPoint y: 246, distance: 300.5
click at [152, 274] on div "51449007941 Bank Account Number Please input correct bank account number" at bounding box center [384, 314] width 474 height 80
type input "51449007941"
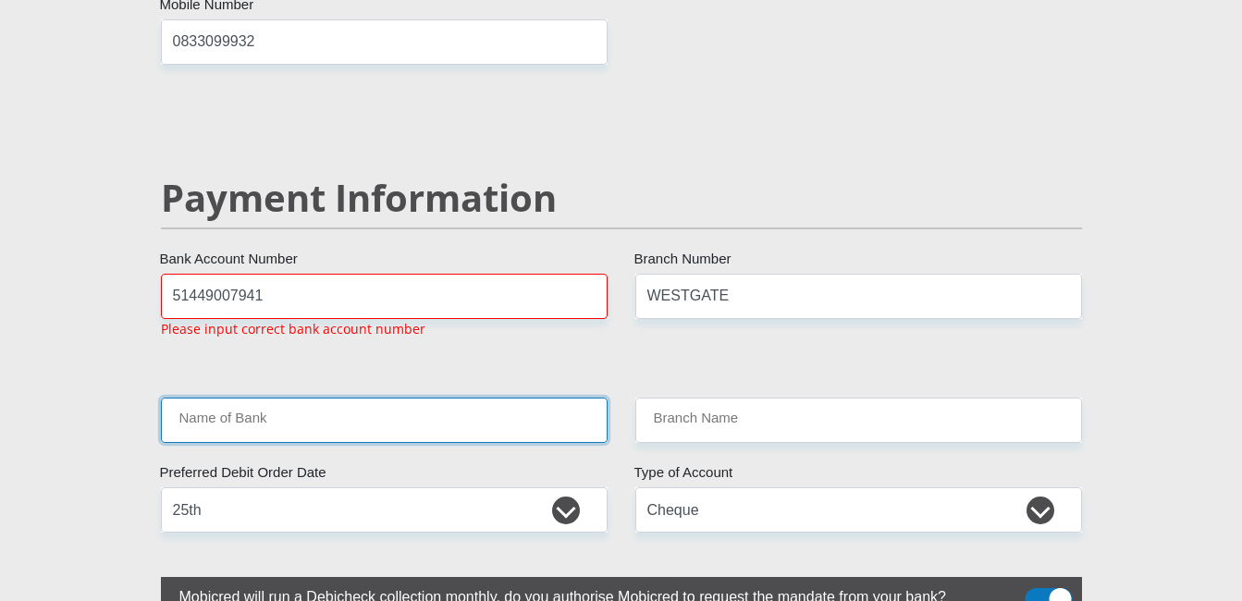
click at [246, 398] on input "Name of Bank" at bounding box center [384, 420] width 447 height 45
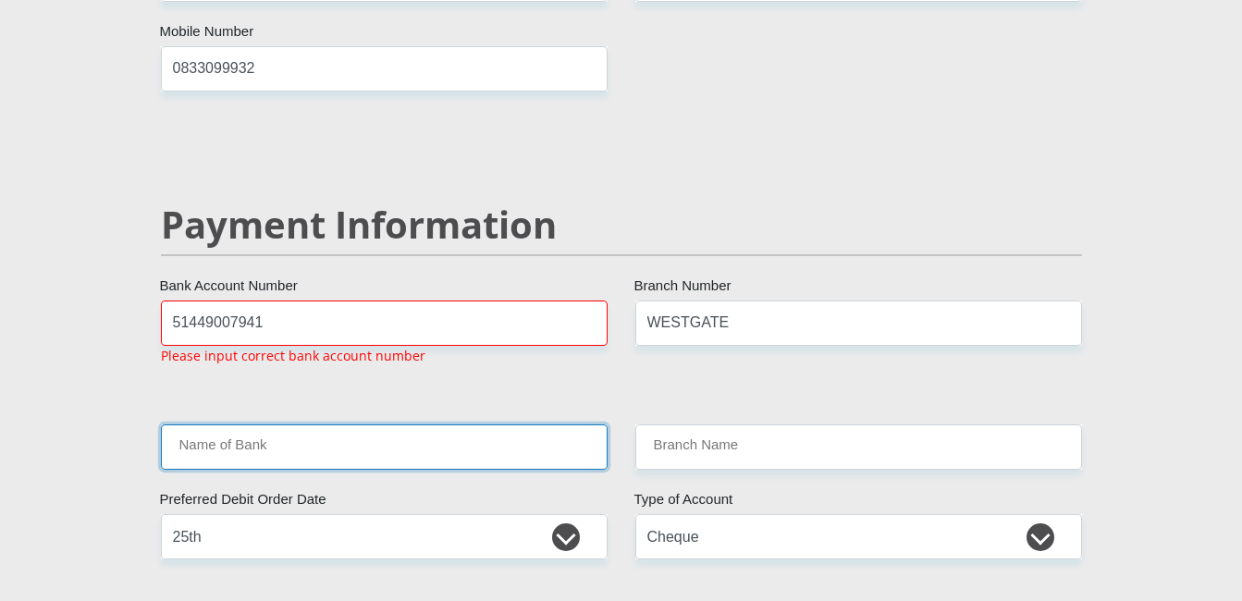
scroll to position [3031, 0]
